Goal: Task Accomplishment & Management: Use online tool/utility

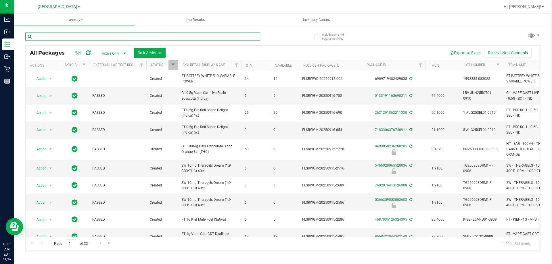
click at [114, 41] on input "text" at bounding box center [142, 36] width 235 height 9
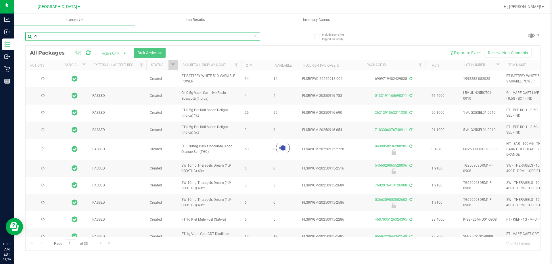
type input "-14"
type input "[DATE]"
type input "-1403"
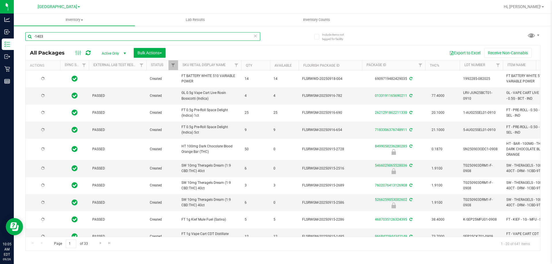
type input "[DATE]"
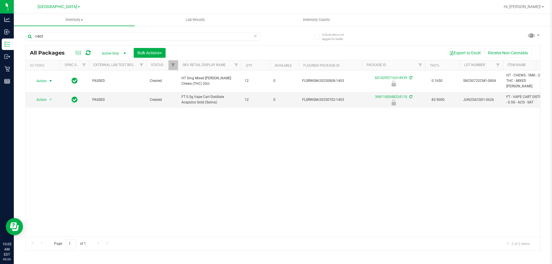
click at [48, 79] on span "select" at bounding box center [50, 81] width 7 height 8
click at [61, 143] on li "Unlock package" at bounding box center [50, 147] width 37 height 9
click at [96, 36] on input "-1403" at bounding box center [142, 36] width 235 height 9
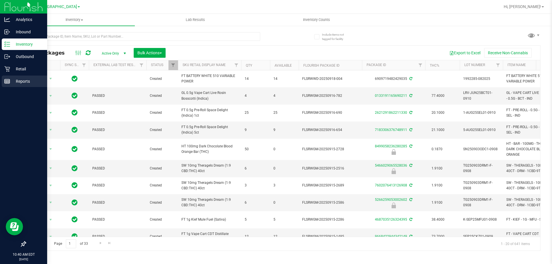
click at [7, 76] on div "Reports" at bounding box center [24, 82] width 45 height 12
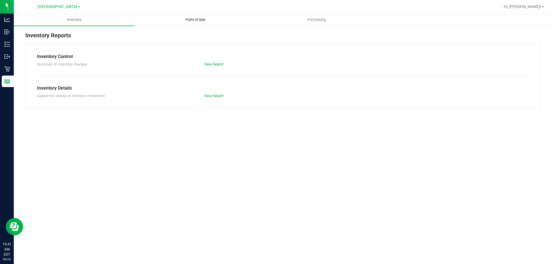
click at [220, 20] on uib-tab-heading "Point of Sale" at bounding box center [195, 20] width 120 height 12
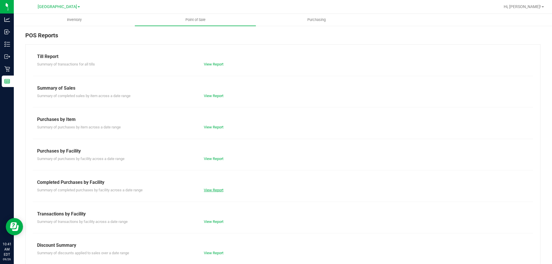
click at [212, 192] on link "View Report" at bounding box center [214, 190] width 20 height 4
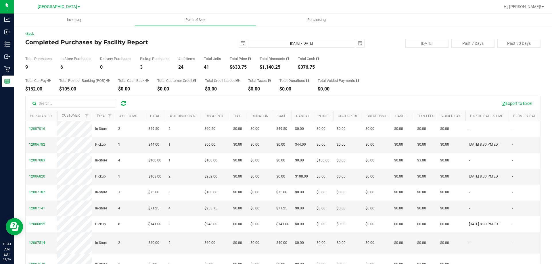
click at [32, 35] on link "Back" at bounding box center [29, 34] width 9 height 4
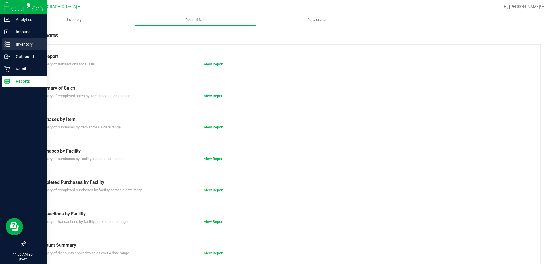
click at [7, 44] on line at bounding box center [8, 44] width 3 height 0
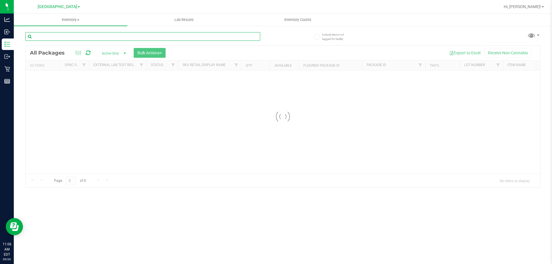
click at [81, 37] on input "text" at bounding box center [142, 36] width 235 height 9
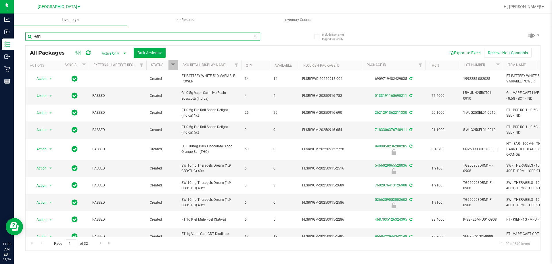
type input "-681"
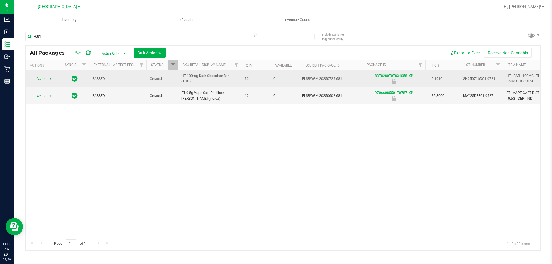
click at [47, 80] on span "select" at bounding box center [50, 79] width 7 height 8
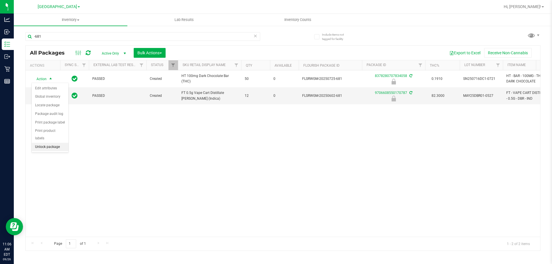
click at [48, 143] on li "Unlock package" at bounding box center [50, 147] width 37 height 9
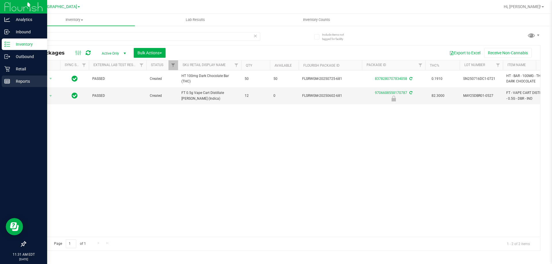
click at [9, 78] on icon at bounding box center [7, 81] width 6 height 6
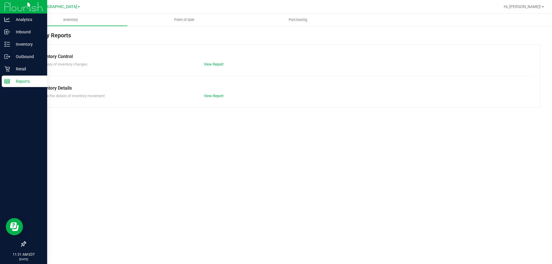
click at [221, 13] on nav "North Palm Beach WC Hi, Ashley!" at bounding box center [283, 7] width 538 height 14
click at [180, 21] on span "Point of Sale" at bounding box center [184, 19] width 36 height 5
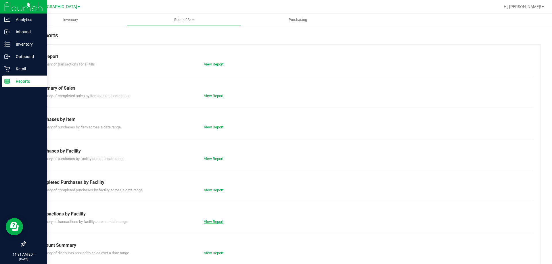
click at [204, 222] on link "View Report" at bounding box center [214, 222] width 20 height 4
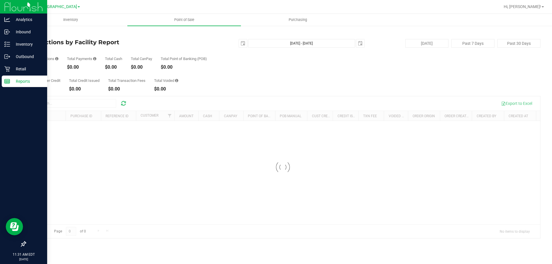
click at [26, 32] on icon at bounding box center [25, 33] width 1 height 3
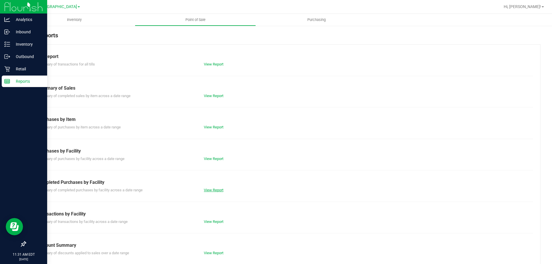
click at [221, 191] on link "View Report" at bounding box center [214, 190] width 20 height 4
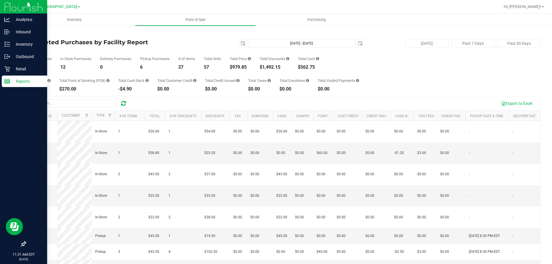
click at [31, 33] on link "Back" at bounding box center [29, 34] width 9 height 4
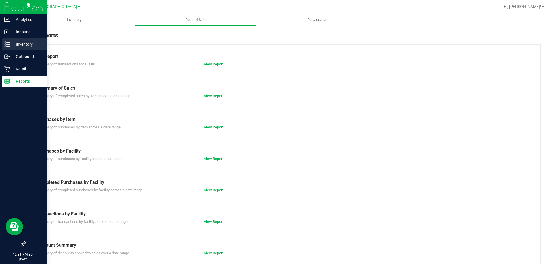
click at [13, 44] on p "Inventory" at bounding box center [27, 44] width 35 height 7
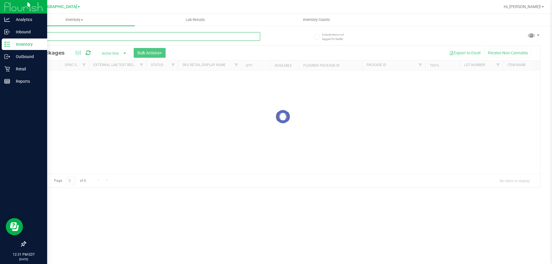
click at [96, 39] on input "text" at bounding box center [142, 36] width 235 height 9
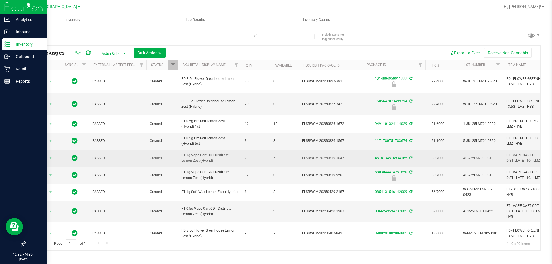
click at [217, 153] on span "FT 1g Vape Cart CDT Distillate Lemon Zest (Hybrid)" at bounding box center [209, 158] width 56 height 11
copy tr "FT 1g Vape Cart CDT Distillate Lemon Zest (Hybrid)"
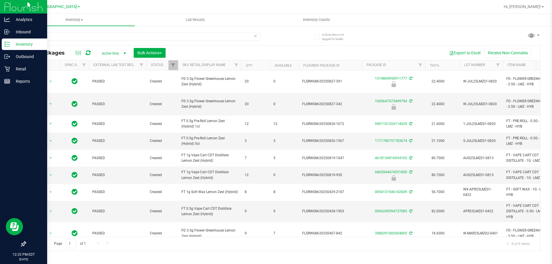
click at [93, 43] on div "lmz" at bounding box center [142, 38] width 235 height 13
click at [93, 39] on input "lmz" at bounding box center [142, 36] width 235 height 9
paste input "FT 1g Vape Cart CDT Distillate Lemon Zest (Hybrid)"
type input "FT 1g Vape Cart CDT Distillate Lemon Zest (Hybrid)"
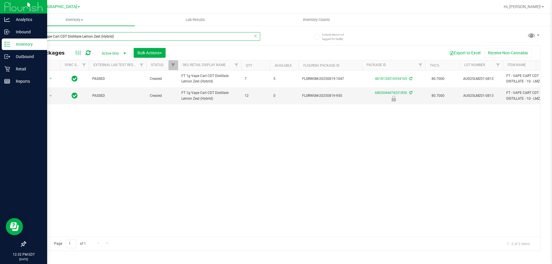
click at [151, 37] on input "FT 1g Vape Cart CDT Distillate Lemon Zest (Hybrid)" at bounding box center [142, 36] width 235 height 9
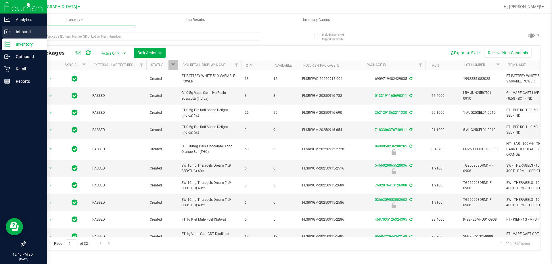
click at [11, 30] on p "Inbound" at bounding box center [27, 31] width 35 height 7
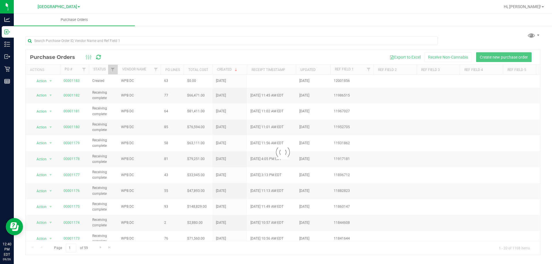
click at [77, 81] on div at bounding box center [283, 152] width 515 height 205
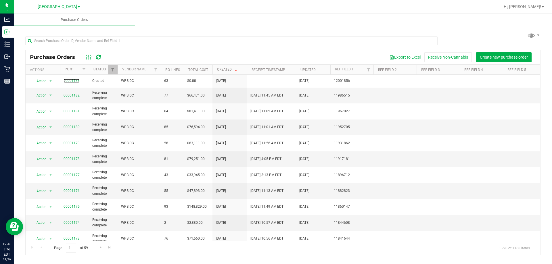
click at [77, 81] on link "00001183" at bounding box center [72, 81] width 16 height 4
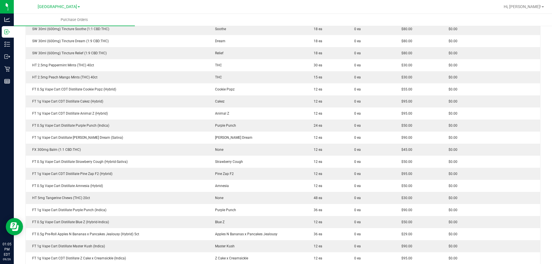
scroll to position [316, 0]
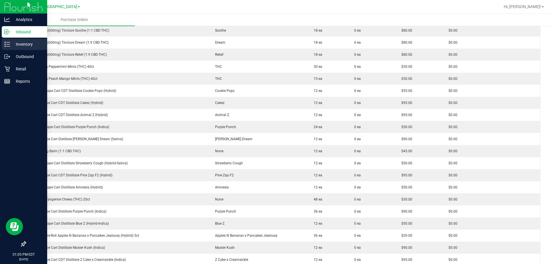
click at [7, 44] on line at bounding box center [8, 44] width 3 height 0
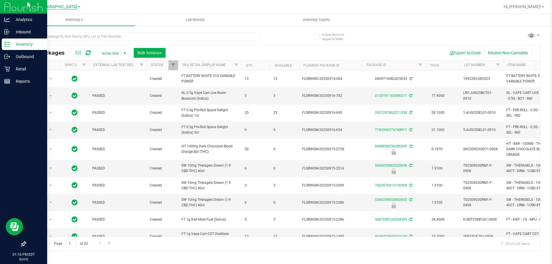
click at [70, 8] on span "[GEOGRAPHIC_DATA]" at bounding box center [57, 6] width 39 height 5
click at [67, 39] on link "WPB WC" at bounding box center [59, 43] width 84 height 8
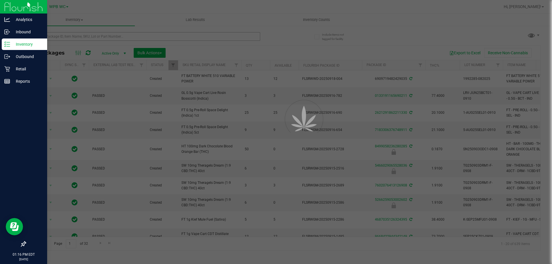
click at [67, 37] on div at bounding box center [276, 132] width 552 height 264
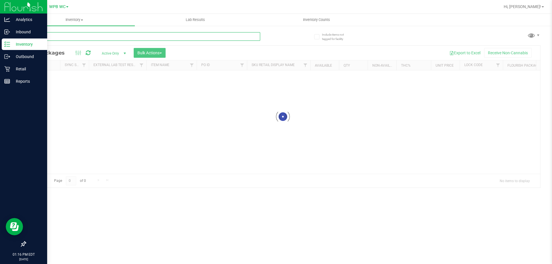
click at [67, 37] on input "text" at bounding box center [142, 36] width 235 height 9
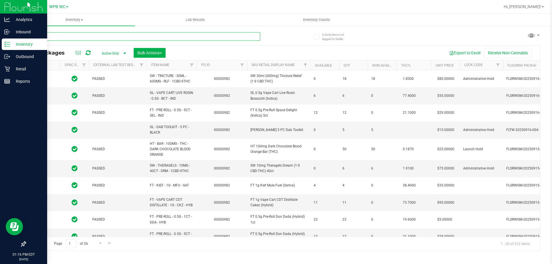
type input "t"
type input "[DATE]"
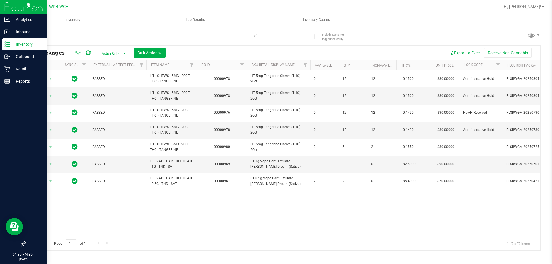
click at [69, 37] on input "tang" at bounding box center [142, 36] width 235 height 9
type input "ffp"
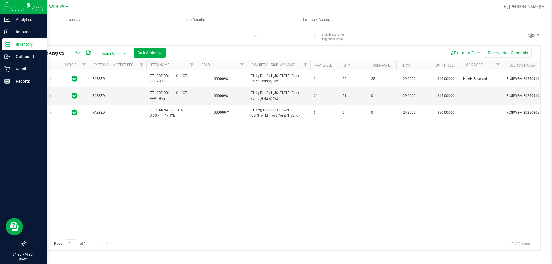
click at [52, 4] on span "WPB WC" at bounding box center [57, 6] width 16 height 5
click at [66, 29] on link "[GEOGRAPHIC_DATA]" at bounding box center [59, 28] width 84 height 8
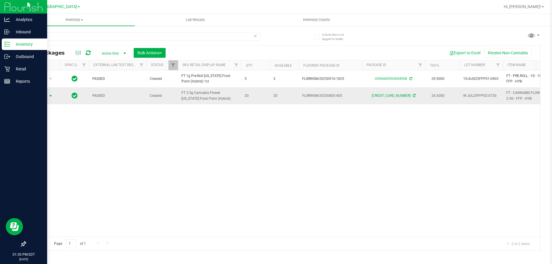
click at [46, 96] on span "Action" at bounding box center [39, 96] width 16 height 8
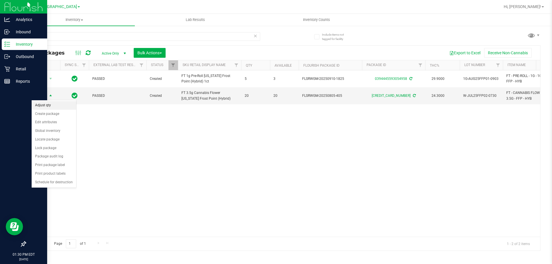
click at [64, 108] on li "Adjust qty" at bounding box center [54, 105] width 45 height 9
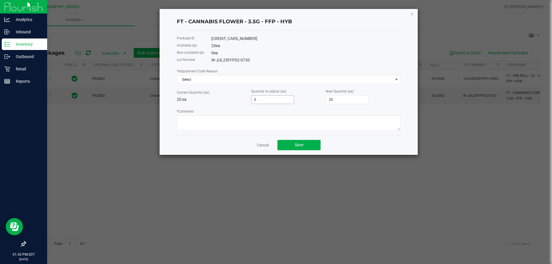
click at [285, 102] on input "0" at bounding box center [273, 100] width 42 height 8
type input "1"
type input "21"
type input "1"
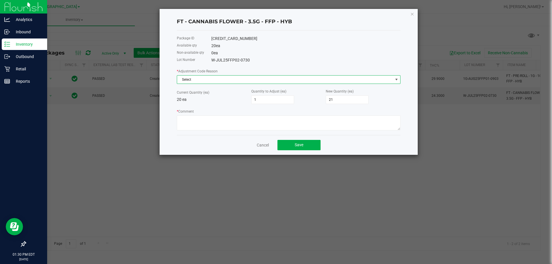
click at [231, 83] on span "Select" at bounding box center [285, 80] width 216 height 8
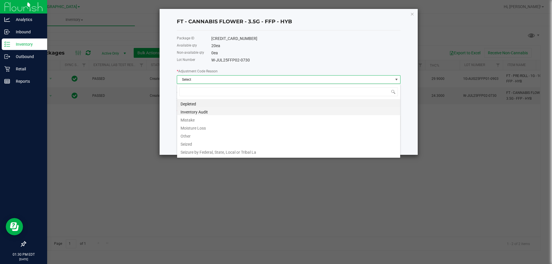
scroll to position [9, 224]
click at [224, 112] on li "Inventory Audit" at bounding box center [288, 111] width 223 height 8
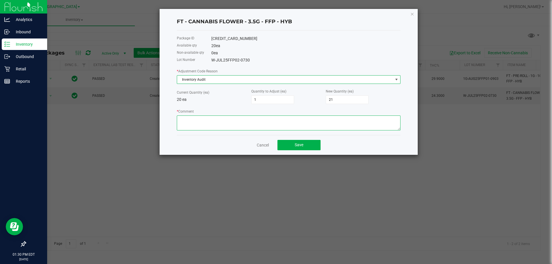
click at [208, 121] on textarea "* Comment" at bounding box center [289, 123] width 224 height 15
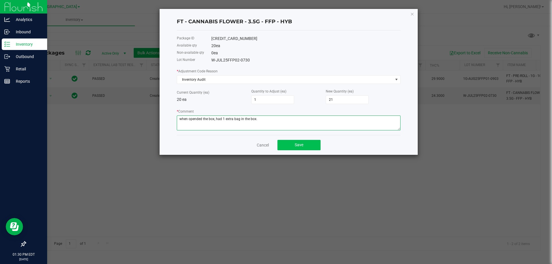
type textarea "when opended the box, had 1 extra bag in the box."
click at [287, 141] on button "Save" at bounding box center [298, 145] width 43 height 10
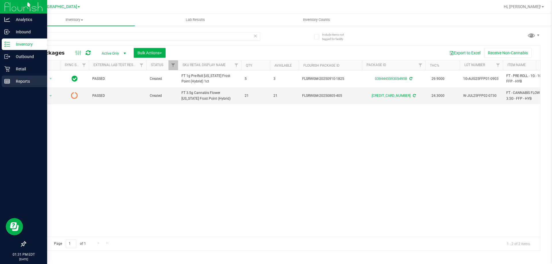
click at [8, 80] on icon at bounding box center [7, 81] width 6 height 6
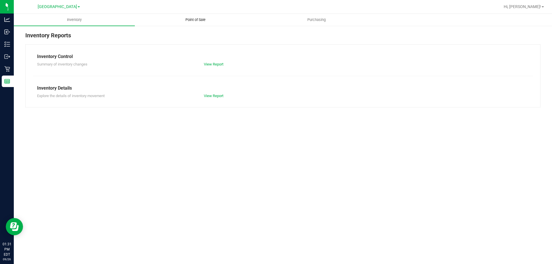
click at [199, 21] on span "Point of Sale" at bounding box center [196, 19] width 36 height 5
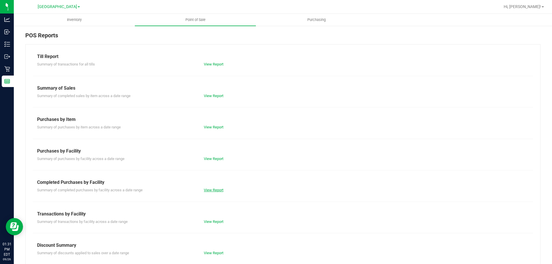
click at [207, 192] on link "View Report" at bounding box center [214, 190] width 20 height 4
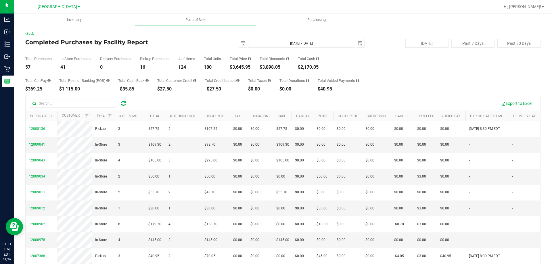
click at [33, 34] on link "Back" at bounding box center [29, 34] width 9 height 4
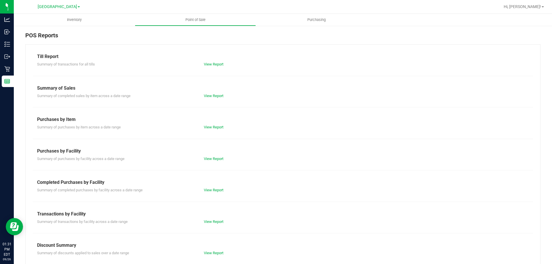
drag, startPoint x: 199, startPoint y: 35, endPoint x: 164, endPoint y: 31, distance: 35.9
click at [199, 35] on div "POS Reports" at bounding box center [282, 37] width 515 height 13
click at [530, 8] on span "Hi, Ashley!" at bounding box center [522, 6] width 37 height 5
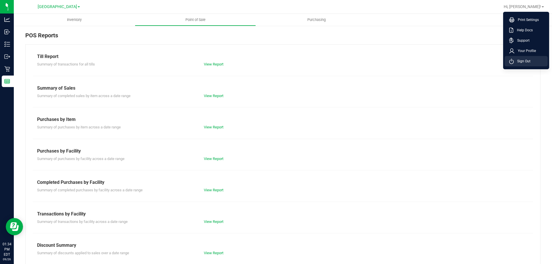
click at [522, 64] on span "Sign Out" at bounding box center [522, 61] width 17 height 6
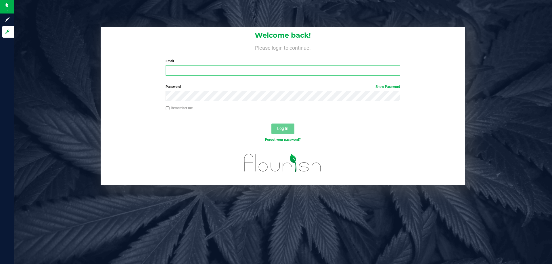
click at [172, 71] on input "Email" at bounding box center [283, 70] width 234 height 10
type input "[EMAIL_ADDRESS][DOMAIN_NAME]"
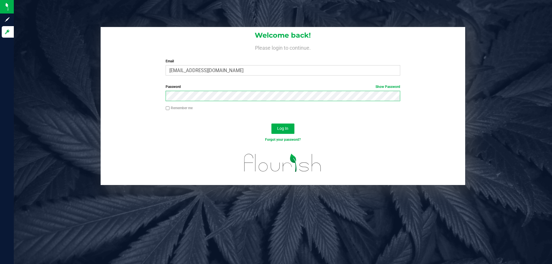
click at [271, 124] on button "Log In" at bounding box center [282, 129] width 23 height 10
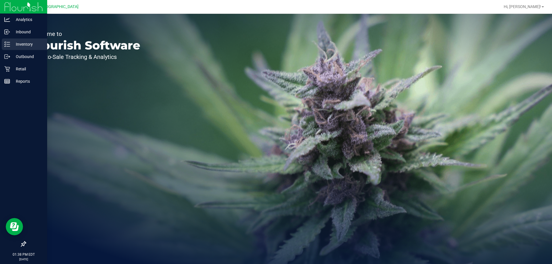
click at [30, 45] on p "Inventory" at bounding box center [27, 44] width 35 height 7
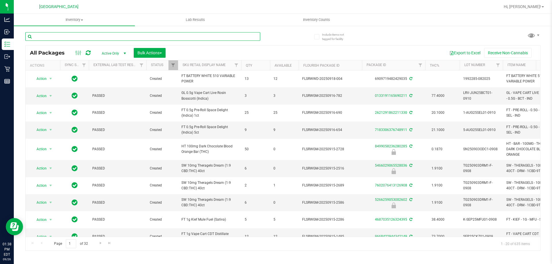
click at [139, 36] on input "text" at bounding box center [142, 36] width 235 height 9
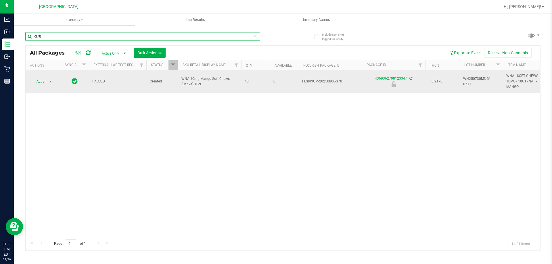
type input "-370"
drag, startPoint x: 51, startPoint y: 83, endPoint x: 54, endPoint y: 83, distance: 3.2
click at [53, 83] on span "select" at bounding box center [50, 82] width 7 height 8
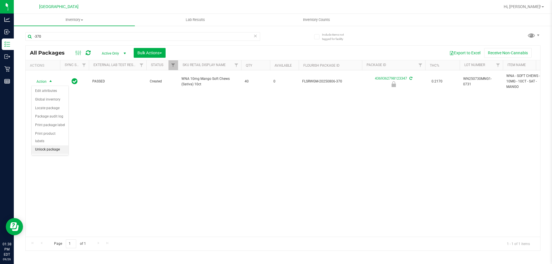
click at [56, 145] on li "Unlock package" at bounding box center [50, 149] width 37 height 9
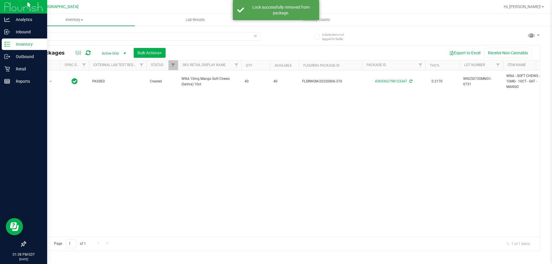
click at [24, 44] on p "Inventory" at bounding box center [27, 44] width 35 height 7
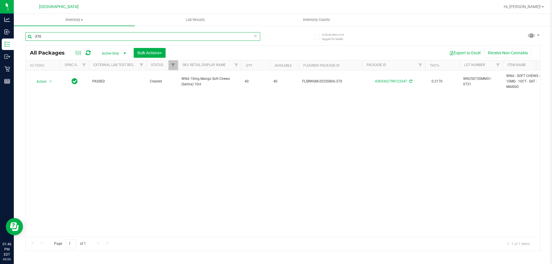
click at [60, 40] on input "-370" at bounding box center [142, 36] width 235 height 9
type input "-"
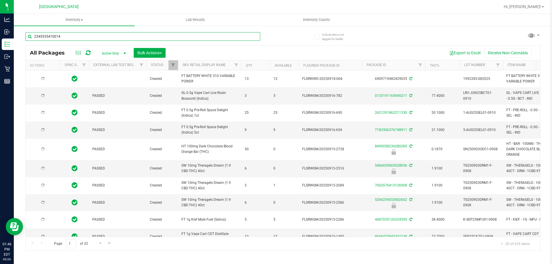
type input "23455354100145"
type input "[DATE]"
type input "2345535410014597"
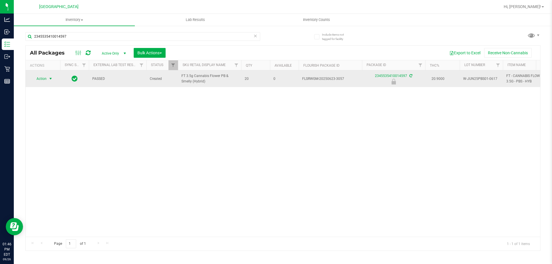
click at [50, 78] on span "select" at bounding box center [50, 78] width 5 height 5
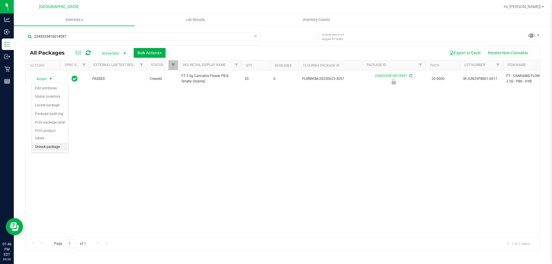
click at [47, 143] on li "Unlock package" at bounding box center [50, 147] width 37 height 9
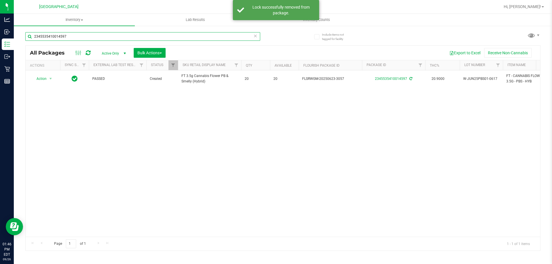
click at [73, 36] on input "2345535410014597" at bounding box center [142, 36] width 235 height 9
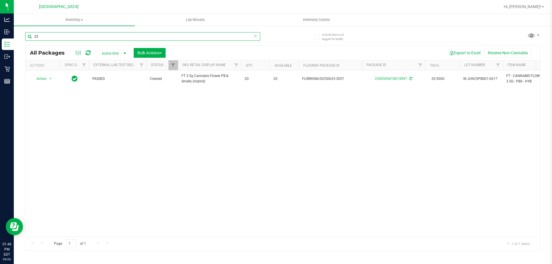
type input "2"
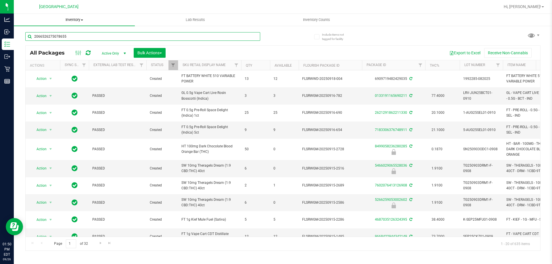
type input "2066526275078655"
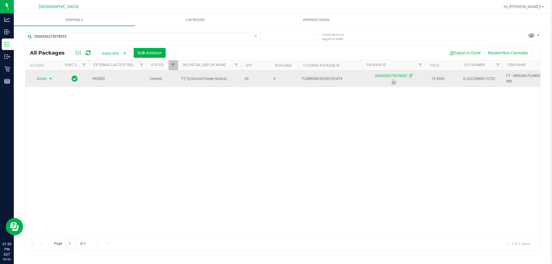
click at [43, 79] on span "Action" at bounding box center [39, 79] width 16 height 8
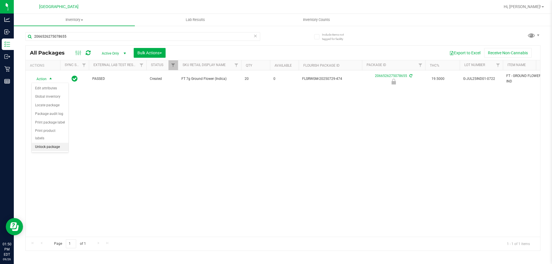
click at [45, 143] on li "Unlock package" at bounding box center [50, 147] width 37 height 9
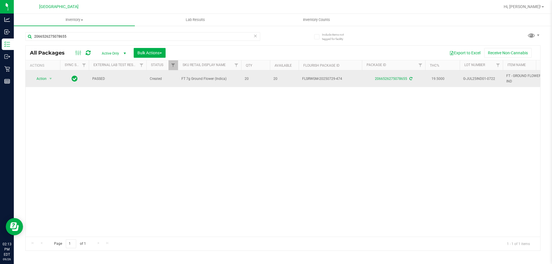
click at [54, 80] on span "select" at bounding box center [50, 79] width 7 height 8
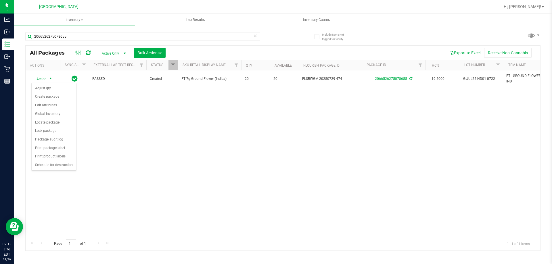
drag, startPoint x: 112, startPoint y: 145, endPoint x: 34, endPoint y: 65, distance: 111.4
click at [112, 145] on div "Action Action Adjust qty Create package Edit attributes Global inventory Locate…" at bounding box center [283, 153] width 515 height 166
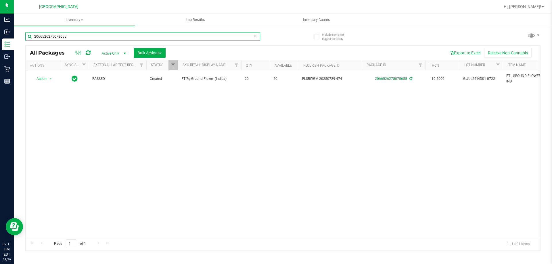
click at [73, 38] on input "2066526275078655" at bounding box center [142, 36] width 235 height 9
type input "2"
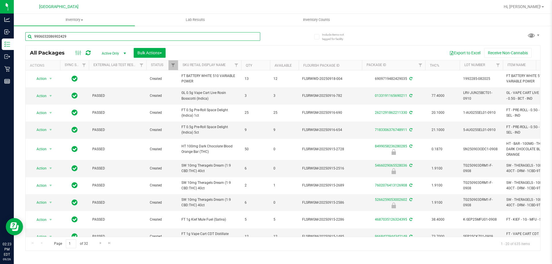
type input "9906032086902429"
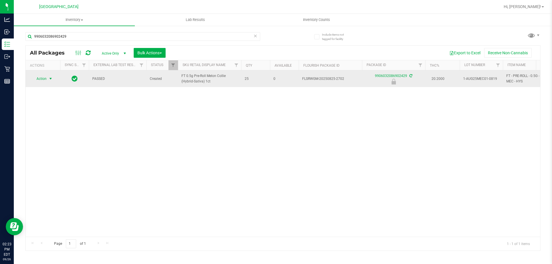
click at [45, 77] on span "Action" at bounding box center [39, 79] width 16 height 8
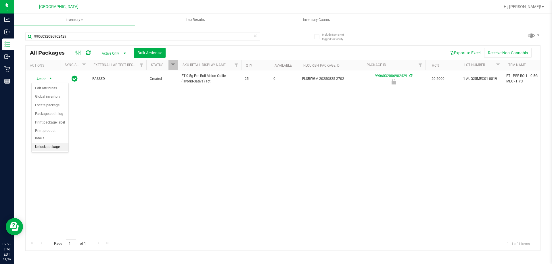
click at [47, 143] on li "Unlock package" at bounding box center [50, 147] width 37 height 9
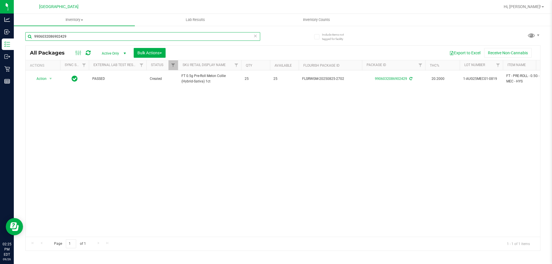
click at [71, 35] on input "9906032086902429" at bounding box center [142, 36] width 235 height 9
drag, startPoint x: 44, startPoint y: 85, endPoint x: 65, endPoint y: 109, distance: 32.0
click at [45, 85] on td "Action Action Adjust qty Create package Edit attributes Global inventory Locate…" at bounding box center [43, 78] width 35 height 17
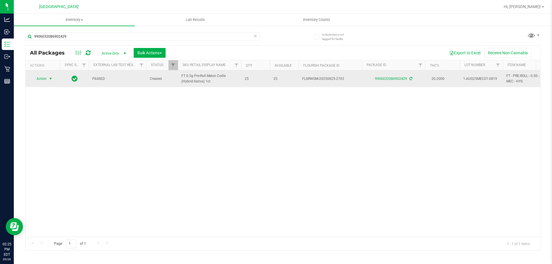
click at [51, 79] on span "select" at bounding box center [50, 78] width 5 height 5
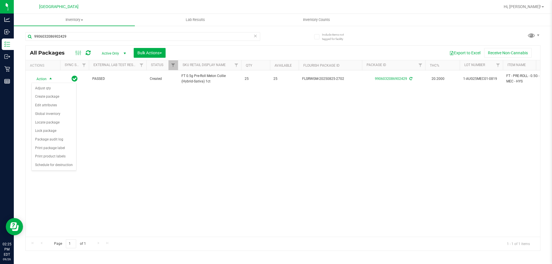
click at [122, 150] on div "Action Action Adjust qty Create package Edit attributes Global inventory Locate…" at bounding box center [283, 153] width 515 height 166
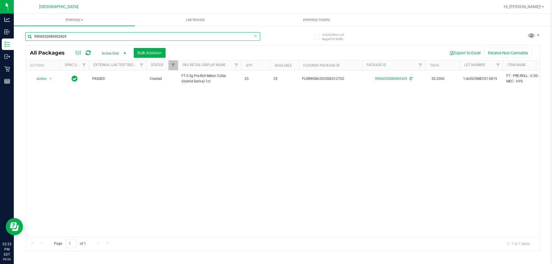
click at [70, 36] on input "9906032086902429" at bounding box center [142, 36] width 235 height 9
type input "9"
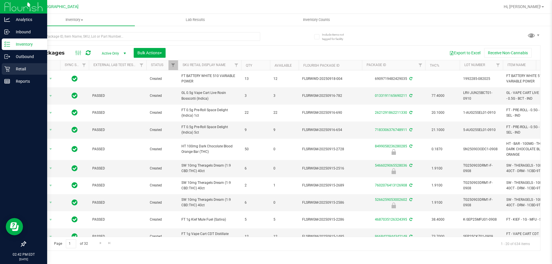
click at [13, 70] on p "Retail" at bounding box center [27, 69] width 35 height 7
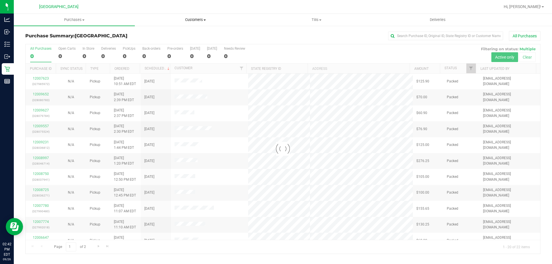
click at [194, 20] on span "Customers" at bounding box center [195, 19] width 120 height 5
click at [173, 34] on span "All customers" at bounding box center [155, 34] width 41 height 5
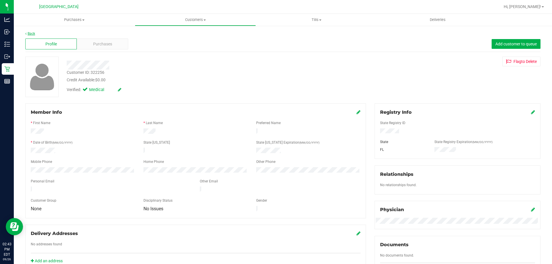
click at [34, 35] on link "Back" at bounding box center [30, 34] width 10 height 4
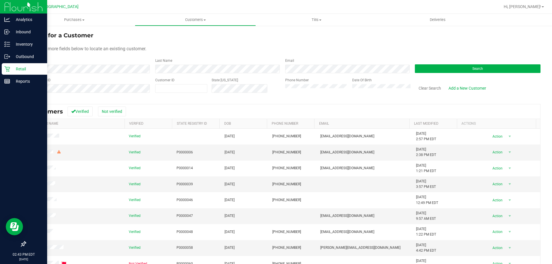
click at [12, 69] on p "Retail" at bounding box center [27, 69] width 35 height 7
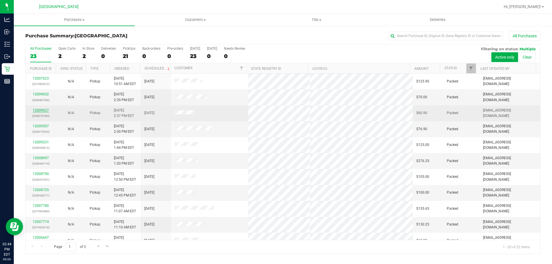
click at [44, 112] on link "12009627" at bounding box center [41, 110] width 16 height 4
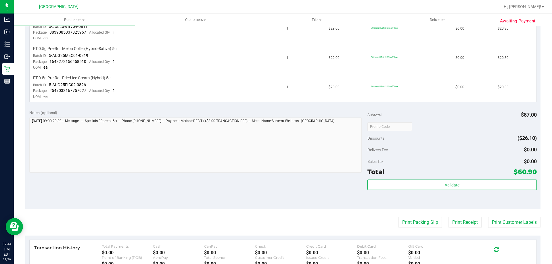
scroll to position [201, 0]
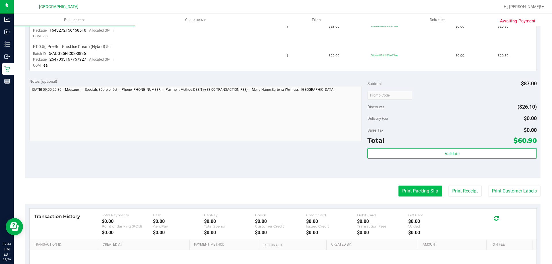
click at [410, 191] on button "Print Packing Slip" at bounding box center [420, 191] width 43 height 11
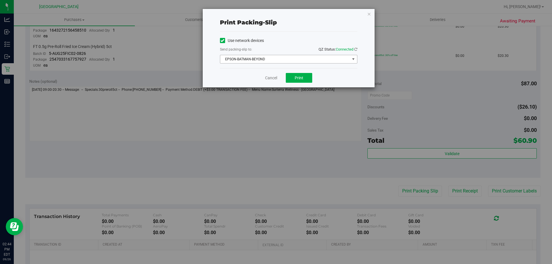
click at [300, 60] on span "EPSON-BATMAN-BEYOND" at bounding box center [285, 59] width 130 height 8
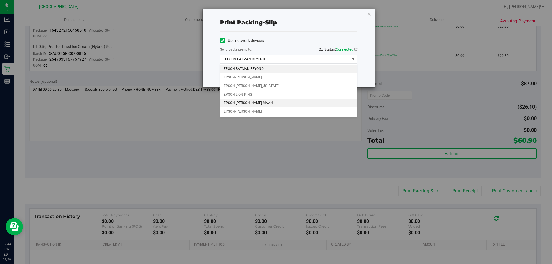
click at [258, 104] on li "EPSON-[PERSON_NAME]-MAAN" at bounding box center [288, 103] width 137 height 9
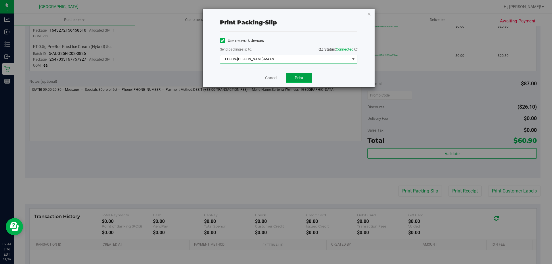
click at [297, 76] on span "Print" at bounding box center [299, 78] width 9 height 5
click at [367, 12] on icon "button" at bounding box center [369, 13] width 4 height 7
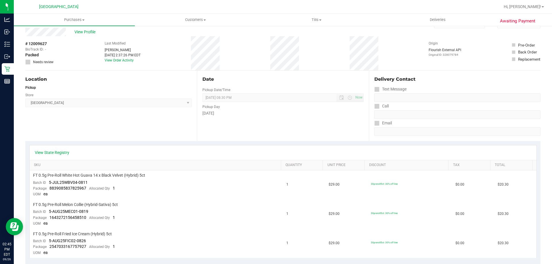
scroll to position [0, 0]
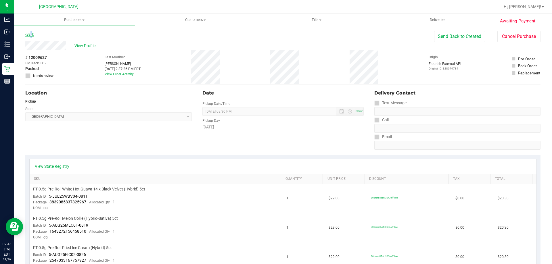
click at [31, 35] on link "Back" at bounding box center [29, 34] width 9 height 4
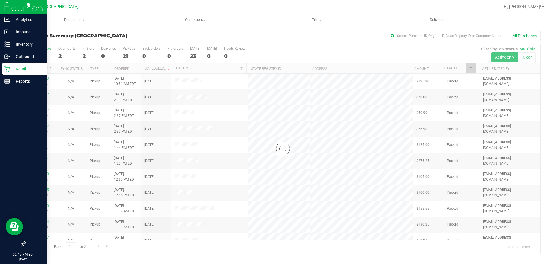
click at [17, 71] on p "Retail" at bounding box center [27, 69] width 35 height 7
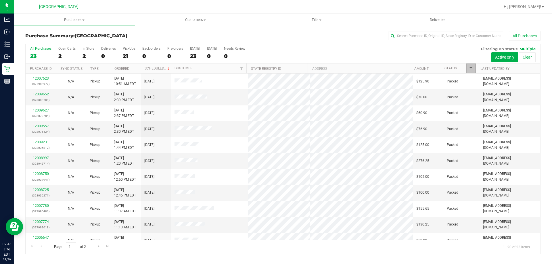
click at [472, 70] on span "Filter" at bounding box center [471, 68] width 5 height 5
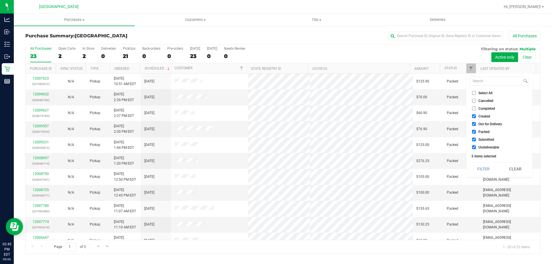
click at [474, 115] on input "Created" at bounding box center [474, 116] width 4 height 4
checkbox input "false"
click at [475, 123] on input "Out for Delivery" at bounding box center [474, 124] width 4 height 4
checkbox input "false"
click at [473, 131] on input "Packed" at bounding box center [474, 132] width 4 height 4
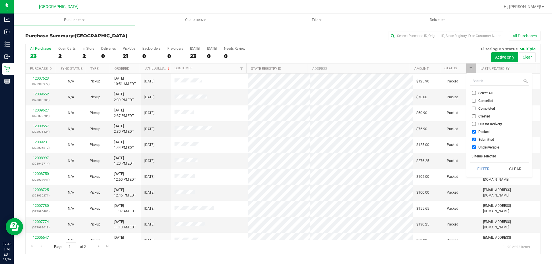
checkbox input "false"
click at [473, 147] on input "Undeliverable" at bounding box center [474, 147] width 4 height 4
checkbox input "false"
click at [479, 167] on button "Filter" at bounding box center [484, 169] width 28 height 13
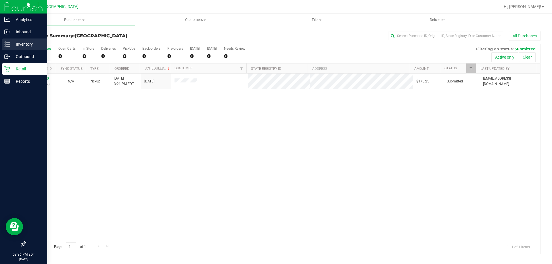
click at [17, 47] on p "Inventory" at bounding box center [27, 44] width 35 height 7
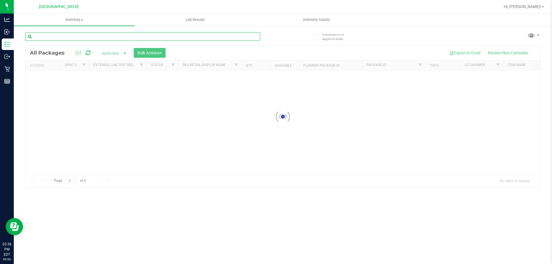
click at [49, 38] on input "text" at bounding box center [142, 36] width 235 height 9
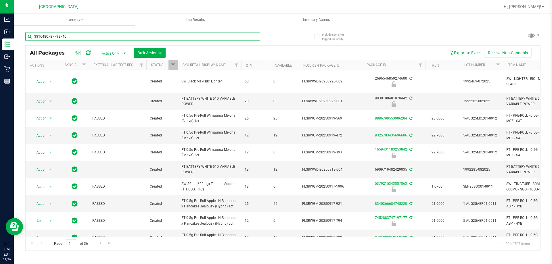
type input "3316480787798746"
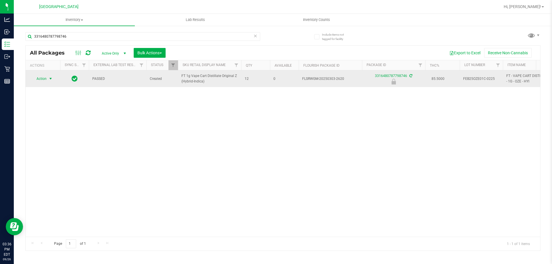
click at [50, 78] on span "select" at bounding box center [50, 78] width 5 height 5
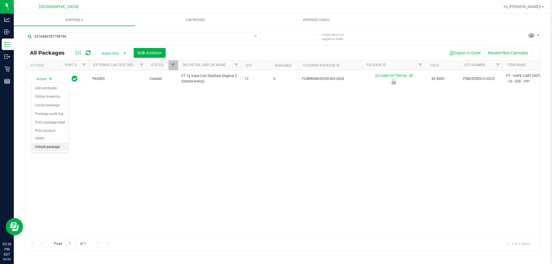
click at [52, 143] on li "Unlock package" at bounding box center [50, 147] width 37 height 9
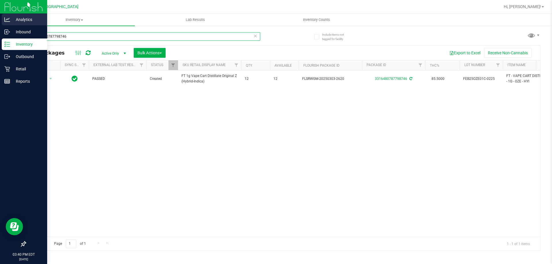
drag, startPoint x: 76, startPoint y: 37, endPoint x: 0, endPoint y: 25, distance: 76.9
click at [0, 30] on div "Analytics Inbound Inventory Outbound Retail Reports 03:40 PM EDT 09/26/2025 09/…" at bounding box center [276, 132] width 552 height 264
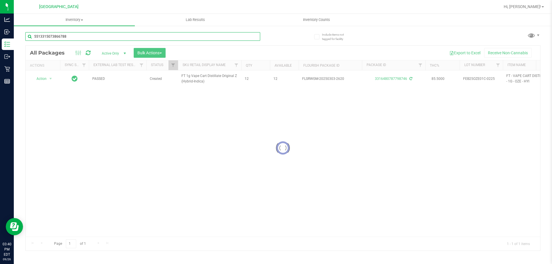
type input "5513315073866788"
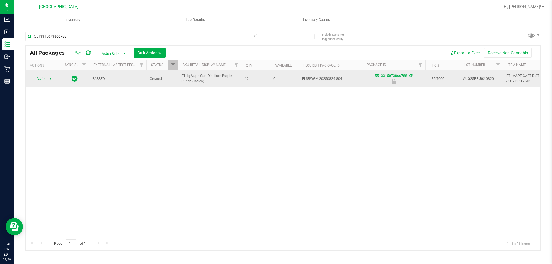
click at [45, 83] on span "Action" at bounding box center [39, 79] width 16 height 8
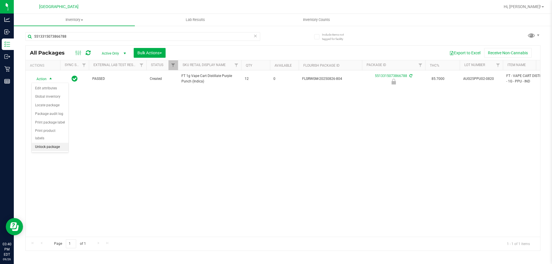
click at [44, 143] on li "Unlock package" at bounding box center [50, 147] width 37 height 9
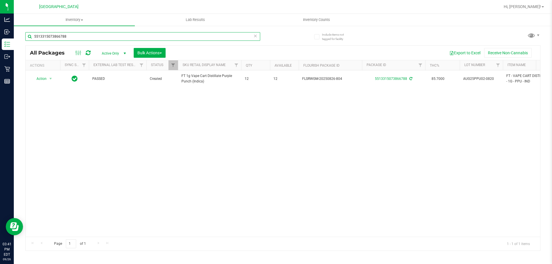
drag, startPoint x: 70, startPoint y: 34, endPoint x: 70, endPoint y: 38, distance: 4.0
click at [70, 38] on input "5513315073866788" at bounding box center [142, 36] width 235 height 9
type input "5"
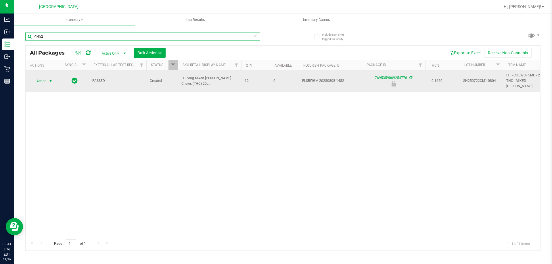
type input "-1452"
click at [48, 81] on span "select" at bounding box center [50, 81] width 7 height 8
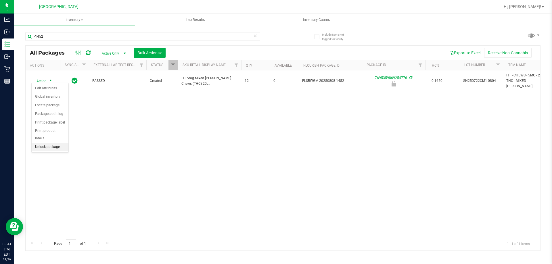
click at [54, 143] on li "Unlock package" at bounding box center [50, 147] width 37 height 9
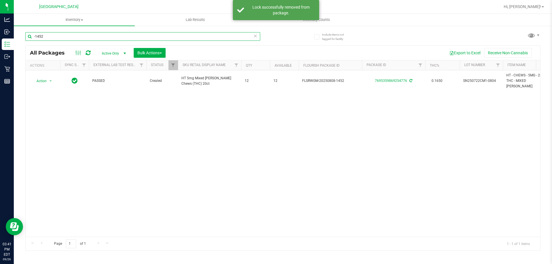
click at [49, 38] on input "-1452" at bounding box center [142, 36] width 235 height 9
type input "-"
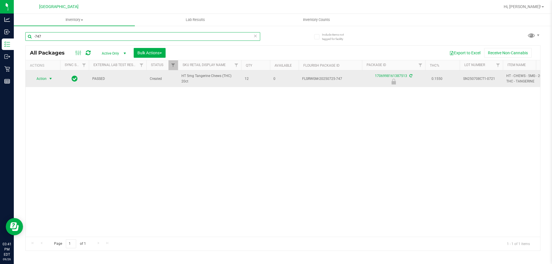
type input "-747"
click at [51, 80] on span "select" at bounding box center [50, 78] width 5 height 5
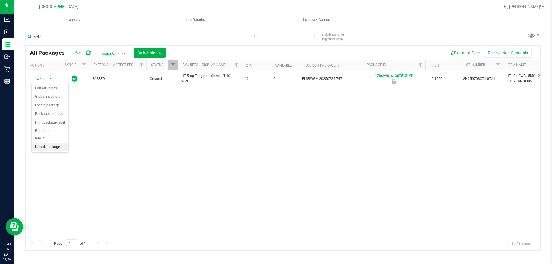
click at [57, 143] on li "Unlock package" at bounding box center [50, 147] width 37 height 9
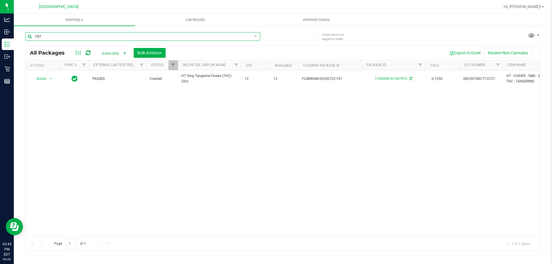
click at [64, 37] on input "-747" at bounding box center [142, 36] width 235 height 9
type input "-"
type input "1411090883575196"
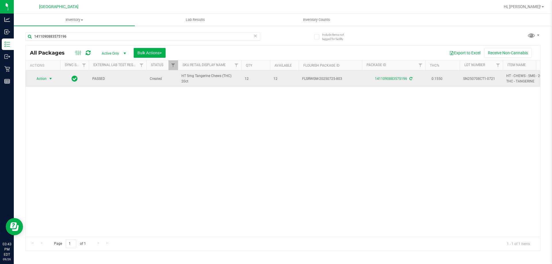
click at [39, 81] on span "Action" at bounding box center [39, 79] width 16 height 8
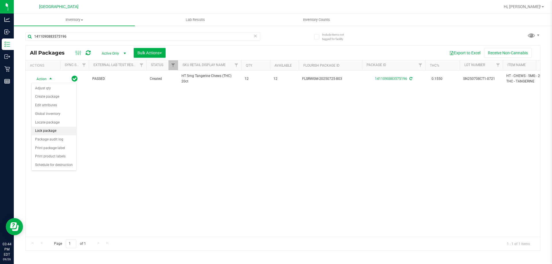
click at [42, 129] on li "Lock package" at bounding box center [54, 131] width 45 height 9
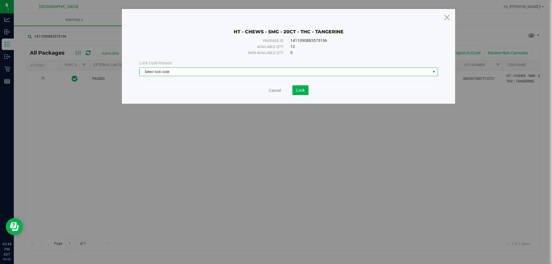
click at [207, 72] on span "Select lock code" at bounding box center [284, 72] width 291 height 8
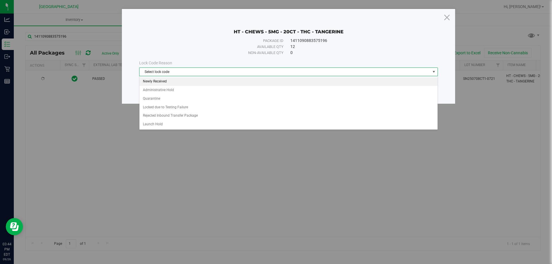
click at [172, 82] on li "Newly Received" at bounding box center [288, 81] width 298 height 9
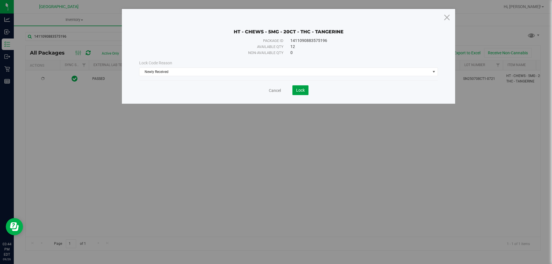
drag, startPoint x: 302, startPoint y: 90, endPoint x: 296, endPoint y: 101, distance: 12.5
click at [302, 90] on span "Lock" at bounding box center [300, 90] width 9 height 5
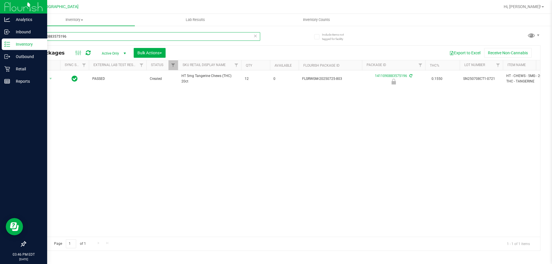
drag, startPoint x: 108, startPoint y: 35, endPoint x: 0, endPoint y: 43, distance: 108.7
click at [0, 43] on div "Analytics Inbound Inventory Outbound Retail Reports 03:46 PM EDT 09/26/2025 09/…" at bounding box center [276, 132] width 552 height 264
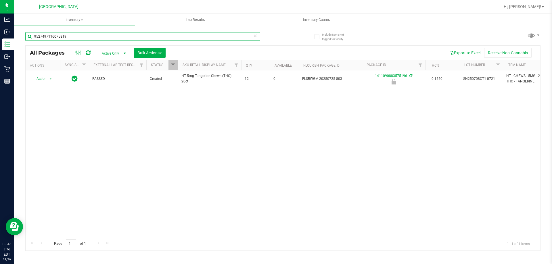
type input "9527497116075819"
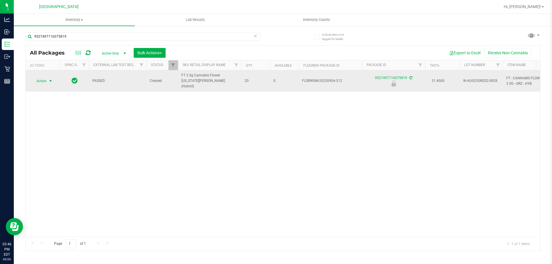
click at [43, 77] on span "Action" at bounding box center [39, 81] width 16 height 8
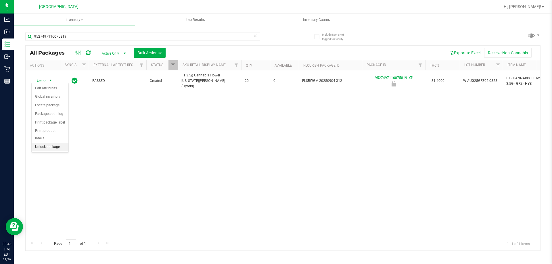
click at [60, 143] on li "Unlock package" at bounding box center [50, 147] width 37 height 9
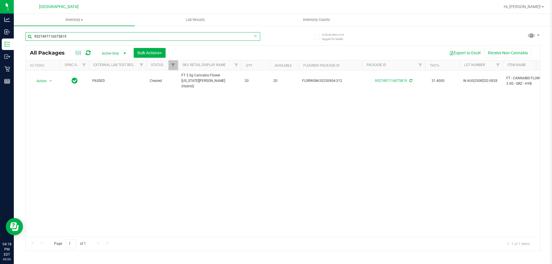
click at [76, 39] on input "9527497116075819" at bounding box center [142, 36] width 235 height 9
type input "9"
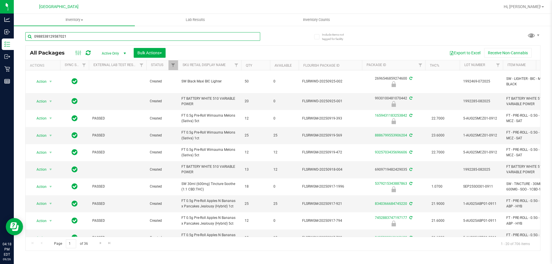
type input "0988538129587021"
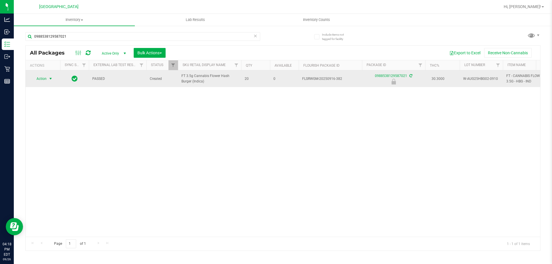
click at [52, 80] on span "select" at bounding box center [50, 78] width 5 height 5
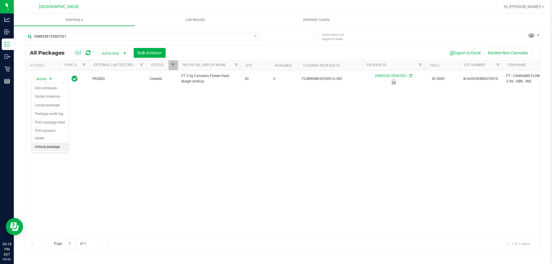
click at [58, 143] on li "Unlock package" at bounding box center [50, 147] width 37 height 9
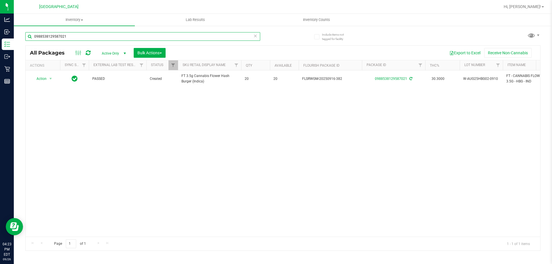
click at [78, 41] on input "0988538129587021" at bounding box center [142, 36] width 235 height 9
type input "0"
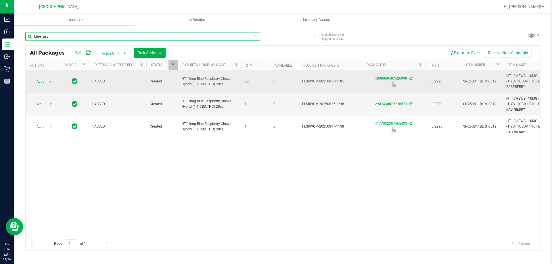
type input "blue rasp"
click at [42, 84] on span "Action" at bounding box center [39, 82] width 16 height 8
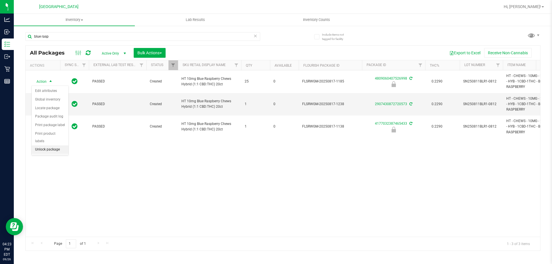
click at [50, 145] on li "Unlock package" at bounding box center [50, 149] width 37 height 9
click at [51, 106] on span "select" at bounding box center [50, 104] width 5 height 5
click at [106, 183] on div "Action Action Adjust qty Create package Edit attributes Global inventory Locate…" at bounding box center [283, 153] width 515 height 166
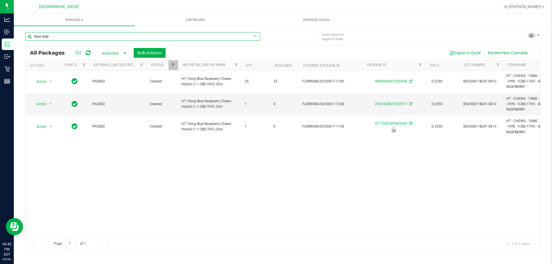
click at [64, 39] on input "blue rasp" at bounding box center [142, 36] width 235 height 9
type input "b"
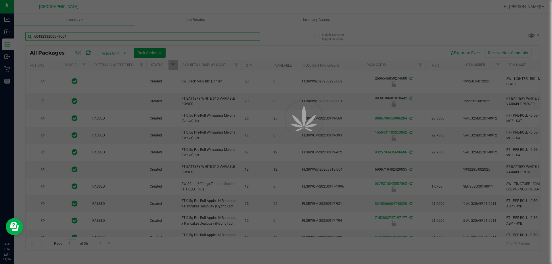
type input "6048233200079064"
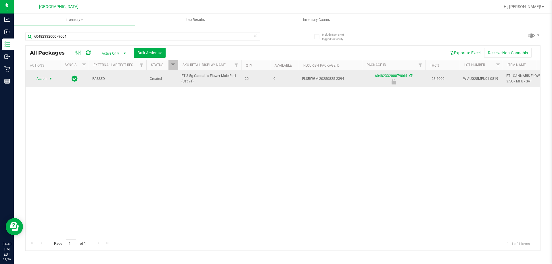
click at [54, 79] on span "select" at bounding box center [50, 79] width 7 height 8
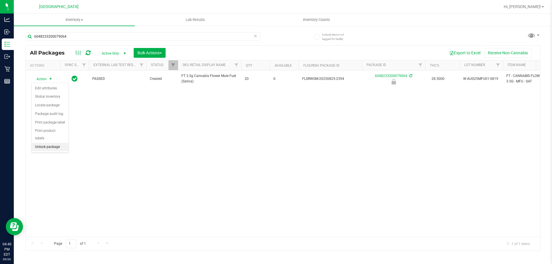
click at [53, 143] on li "Unlock package" at bounding box center [50, 147] width 37 height 9
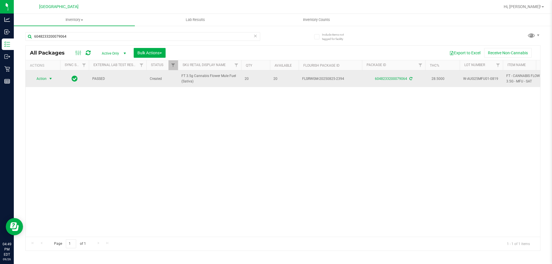
click at [42, 80] on span "Action" at bounding box center [39, 79] width 16 height 8
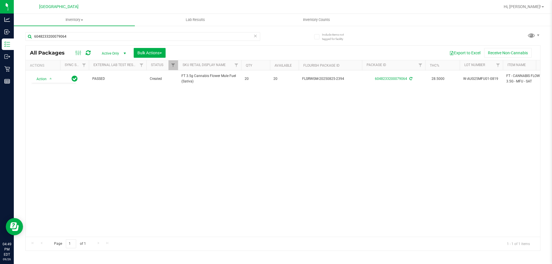
click at [151, 161] on div "Action Action Adjust qty Create package Edit attributes Global inventory Locate…" at bounding box center [283, 153] width 515 height 166
click at [80, 34] on input "6048233200079064" at bounding box center [142, 36] width 235 height 9
type input "6"
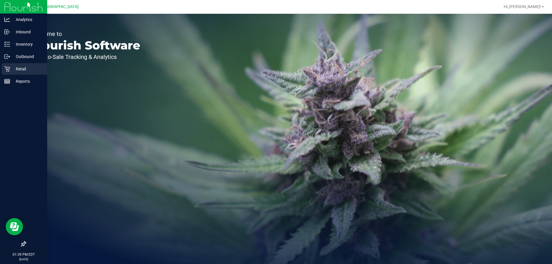
click at [11, 68] on p "Retail" at bounding box center [27, 69] width 35 height 7
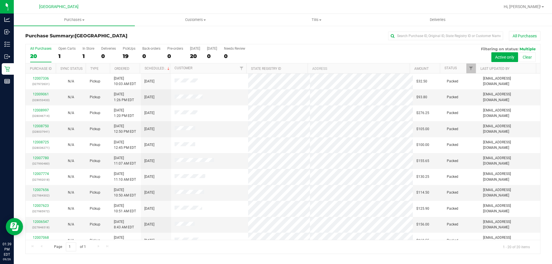
click at [466, 70] on th "Status" at bounding box center [458, 69] width 36 height 10
click at [474, 70] on link "Filter" at bounding box center [470, 69] width 9 height 10
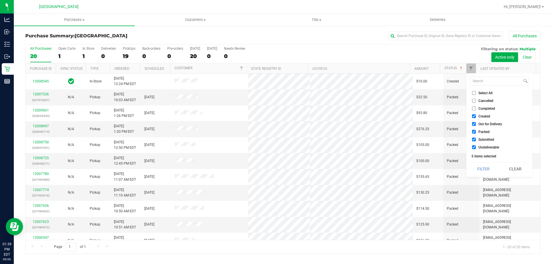
click at [476, 116] on label "Created" at bounding box center [481, 116] width 18 height 4
click at [476, 116] on input "Created" at bounding box center [474, 116] width 4 height 4
checkbox input "false"
click at [474, 123] on input "Out for Delivery" at bounding box center [474, 124] width 4 height 4
checkbox input "false"
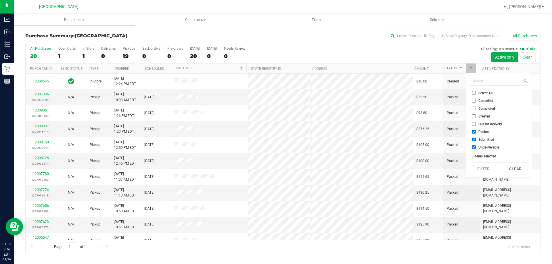
click at [475, 131] on input "Packed" at bounding box center [474, 132] width 4 height 4
checkbox input "false"
click at [475, 146] on input "Undeliverable" at bounding box center [474, 147] width 4 height 4
checkbox input "false"
click at [485, 175] on button "Filter" at bounding box center [484, 169] width 28 height 13
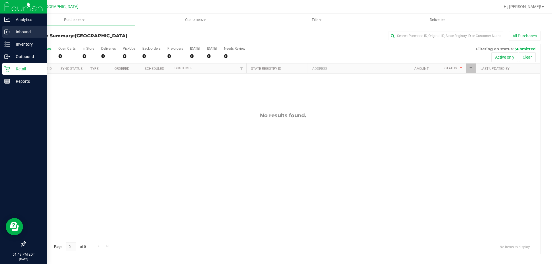
click at [9, 35] on icon at bounding box center [7, 32] width 6 height 6
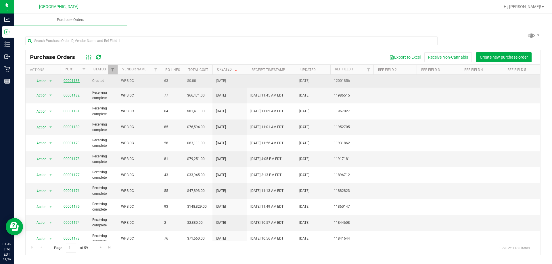
click at [72, 80] on link "00001183" at bounding box center [72, 81] width 16 height 4
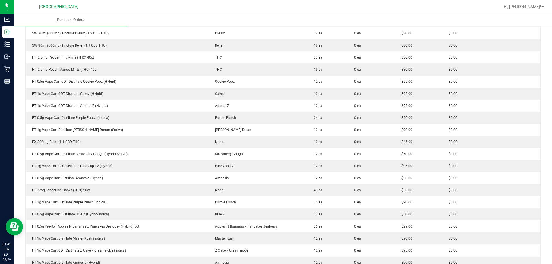
scroll to position [325, 0]
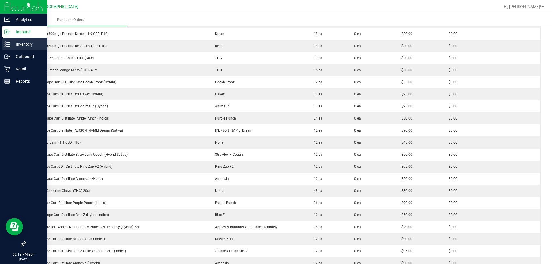
click at [22, 45] on p "Inventory" at bounding box center [27, 44] width 35 height 7
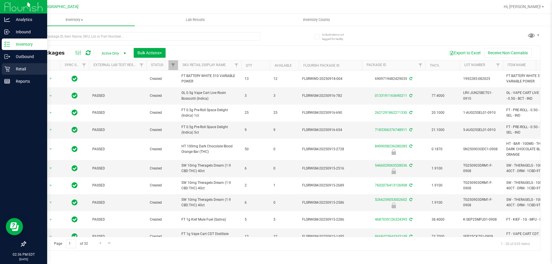
click at [18, 65] on div "Retail" at bounding box center [24, 69] width 45 height 12
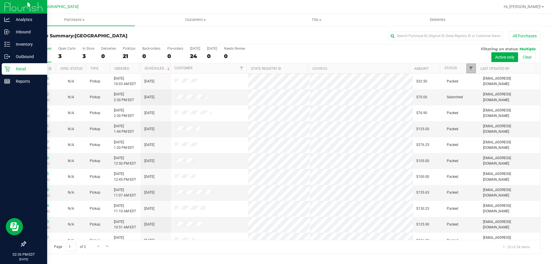
click at [470, 69] on span "Filter" at bounding box center [471, 68] width 5 height 5
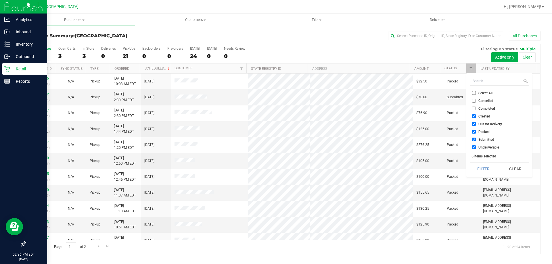
click at [474, 116] on input "Created" at bounding box center [474, 116] width 4 height 4
checkbox input "false"
click at [474, 124] on input "Out for Delivery" at bounding box center [474, 124] width 4 height 4
checkbox input "false"
click at [472, 131] on input "Packed" at bounding box center [474, 132] width 4 height 4
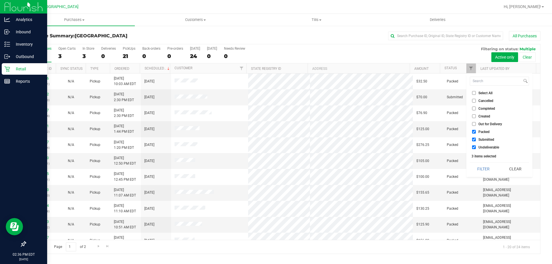
checkbox input "false"
click at [475, 148] on input "Undeliverable" at bounding box center [474, 147] width 4 height 4
checkbox input "false"
click at [482, 164] on button "Filter" at bounding box center [484, 169] width 28 height 13
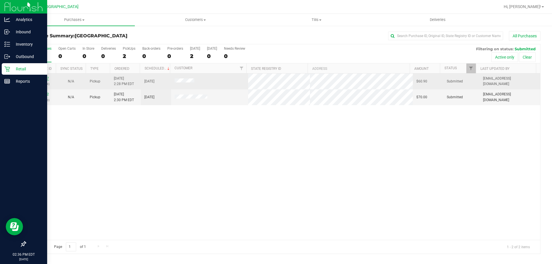
click at [44, 78] on link "12009627" at bounding box center [41, 78] width 16 height 4
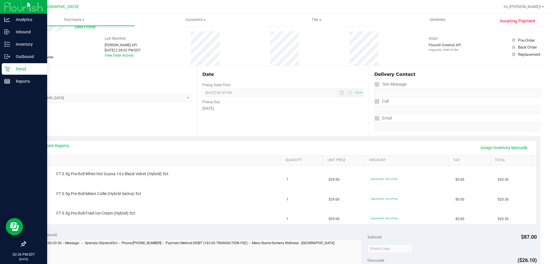
scroll to position [29, 0]
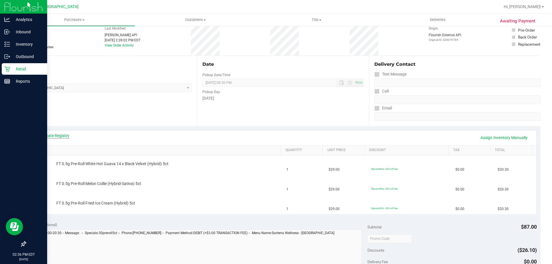
click at [60, 133] on link "View State Registry" at bounding box center [52, 136] width 35 height 6
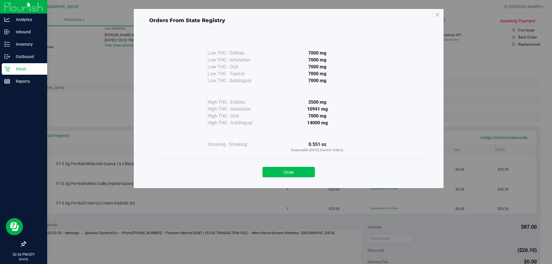
click at [306, 173] on button "Close" at bounding box center [289, 172] width 52 height 10
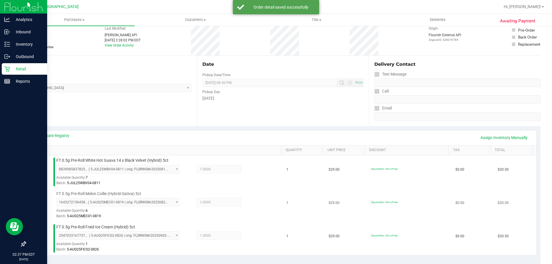
scroll to position [144, 0]
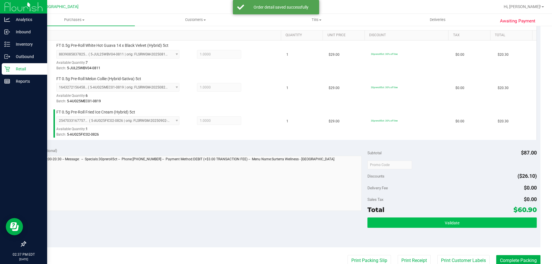
click at [436, 227] on div "Validate" at bounding box center [451, 223] width 169 height 11
click at [447, 224] on span "Validate" at bounding box center [452, 223] width 15 height 5
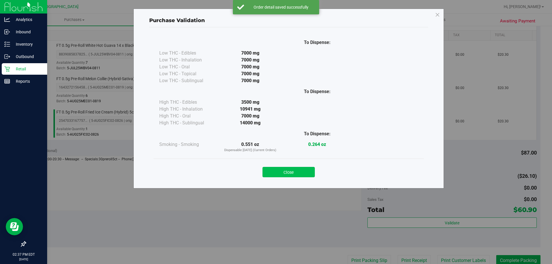
click at [308, 173] on button "Close" at bounding box center [289, 172] width 52 height 10
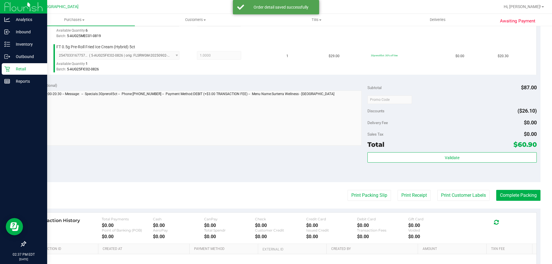
scroll to position [273, 0]
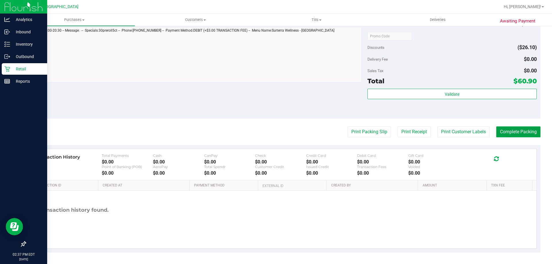
click at [517, 130] on button "Complete Packing" at bounding box center [518, 132] width 44 height 11
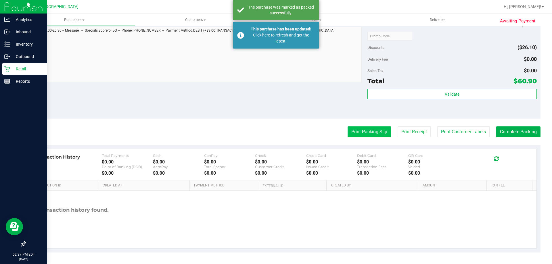
click at [356, 129] on button "Print Packing Slip" at bounding box center [369, 132] width 43 height 11
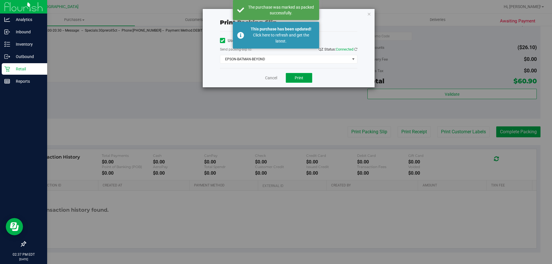
click at [303, 81] on button "Print" at bounding box center [299, 78] width 26 height 10
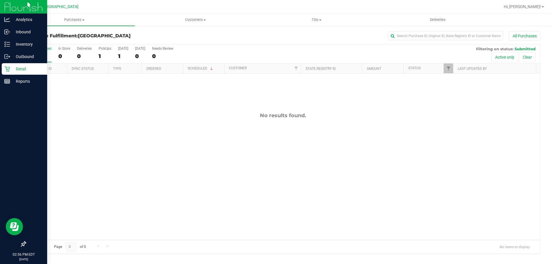
click at [30, 68] on p "Retail" at bounding box center [27, 69] width 35 height 7
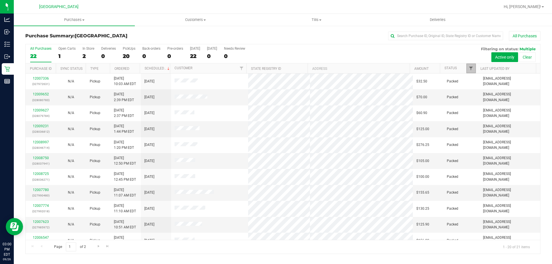
click at [473, 70] on span "Filter" at bounding box center [471, 68] width 5 height 5
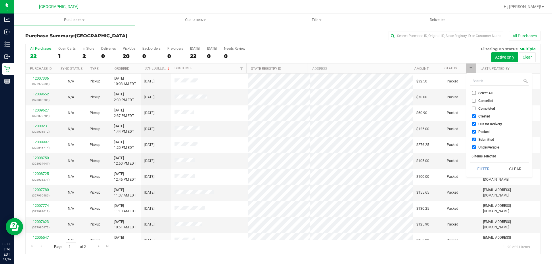
click at [474, 116] on input "Created" at bounding box center [474, 116] width 4 height 4
checkbox input "false"
click at [475, 122] on li "Out for Delivery" at bounding box center [499, 124] width 59 height 6
click at [474, 123] on input "Out for Delivery" at bounding box center [474, 124] width 4 height 4
checkbox input "false"
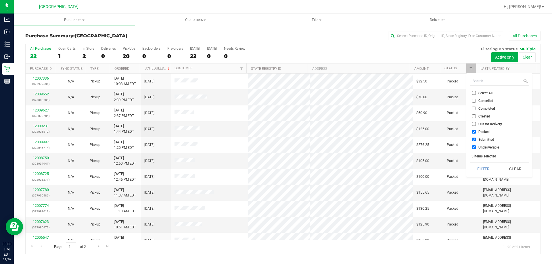
click at [475, 132] on input "Packed" at bounding box center [474, 132] width 4 height 4
checkbox input "false"
click at [476, 149] on input "Undeliverable" at bounding box center [474, 147] width 4 height 4
checkbox input "false"
drag, startPoint x: 481, startPoint y: 165, endPoint x: 476, endPoint y: 171, distance: 7.3
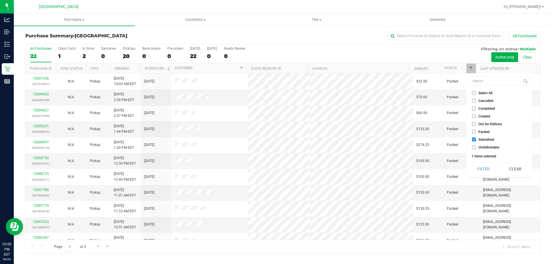
click at [481, 165] on button "Filter" at bounding box center [484, 169] width 28 height 13
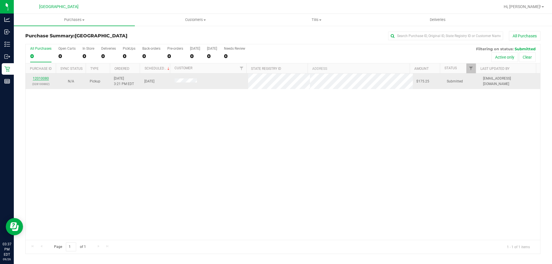
click at [44, 80] on link "12010080" at bounding box center [41, 78] width 16 height 4
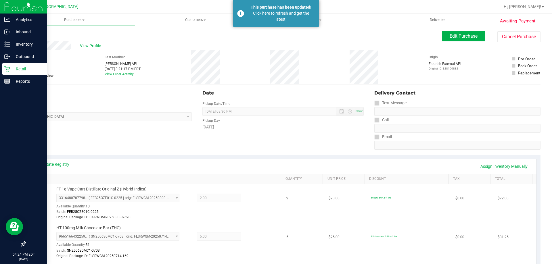
click at [22, 71] on p "Retail" at bounding box center [27, 69] width 35 height 7
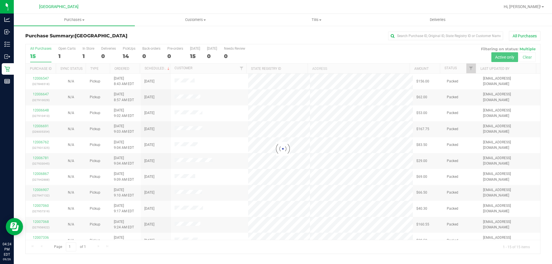
click at [472, 69] on div at bounding box center [283, 149] width 515 height 210
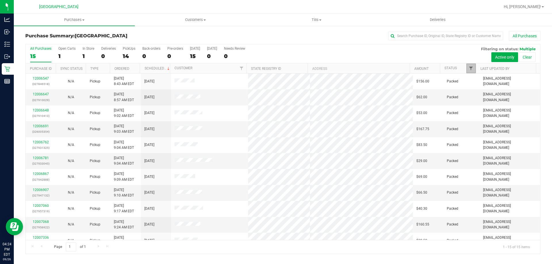
click at [470, 70] on span "Filter" at bounding box center [471, 68] width 5 height 5
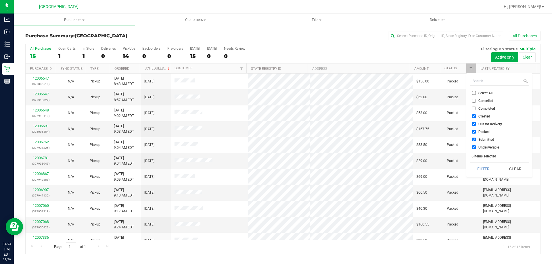
click at [475, 117] on input "Created" at bounding box center [474, 116] width 4 height 4
checkbox input "false"
click at [475, 125] on input "Out for Delivery" at bounding box center [474, 124] width 4 height 4
checkbox input "false"
click at [473, 133] on input "Packed" at bounding box center [474, 132] width 4 height 4
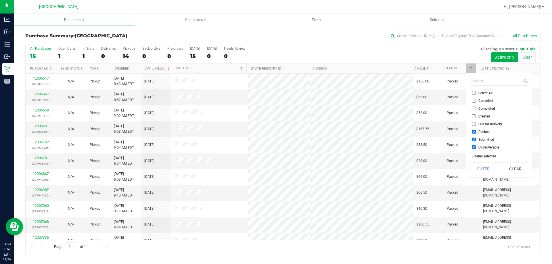
checkbox input "false"
click at [472, 148] on input "Undeliverable" at bounding box center [474, 147] width 4 height 4
checkbox input "false"
click at [483, 168] on button "Filter" at bounding box center [484, 169] width 28 height 13
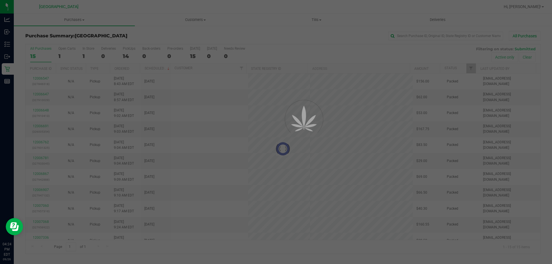
checkbox input "true"
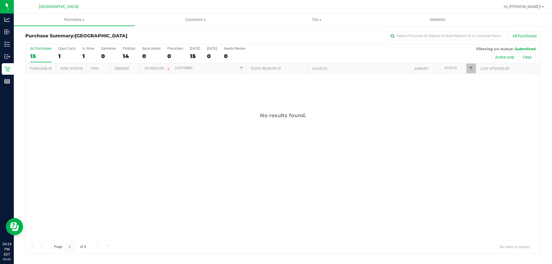
drag, startPoint x: 474, startPoint y: 70, endPoint x: 471, endPoint y: 95, distance: 25.5
click at [474, 70] on div "Purchase ID Sync Status Type Ordered Scheduled Customer State Registry ID Addre…" at bounding box center [281, 69] width 511 height 10
click at [471, 68] on span "Filter" at bounding box center [471, 68] width 5 height 5
click at [371, 170] on div "No results found." at bounding box center [283, 176] width 515 height 205
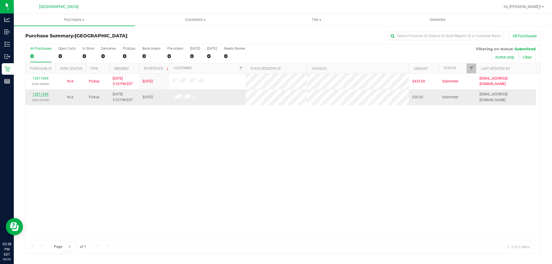
click at [37, 95] on link "12011345" at bounding box center [40, 94] width 16 height 4
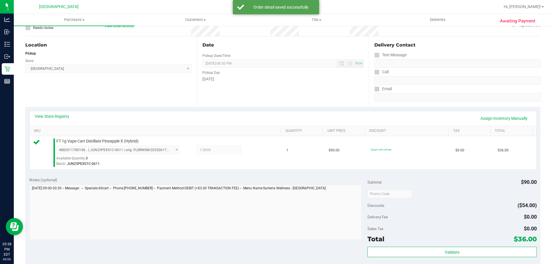
scroll to position [201, 0]
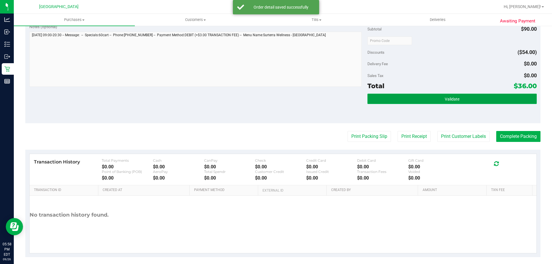
click at [435, 100] on button "Validate" at bounding box center [451, 99] width 169 height 10
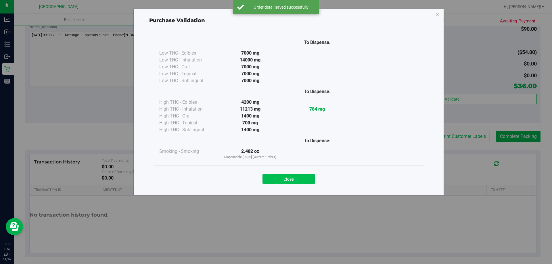
click at [292, 177] on button "Close" at bounding box center [289, 179] width 52 height 10
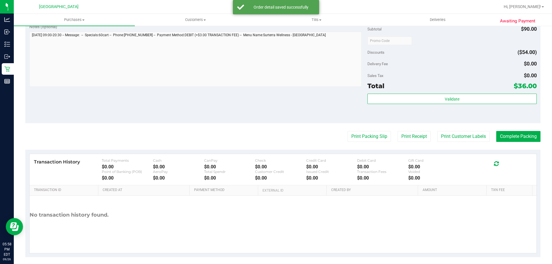
click at [360, 131] on purchase-details "Back Edit Purchase Cancel Purchase View Profile # 12011345 BioTrack ID: - Submi…" at bounding box center [282, 44] width 515 height 428
click at [353, 138] on button "Print Packing Slip" at bounding box center [369, 136] width 43 height 11
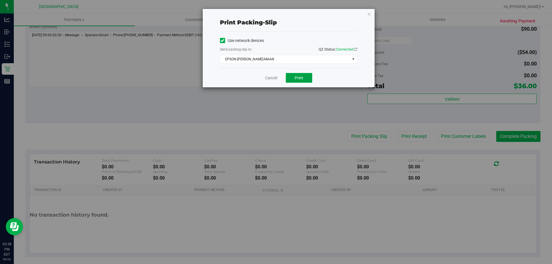
click at [297, 81] on button "Print" at bounding box center [299, 78] width 26 height 10
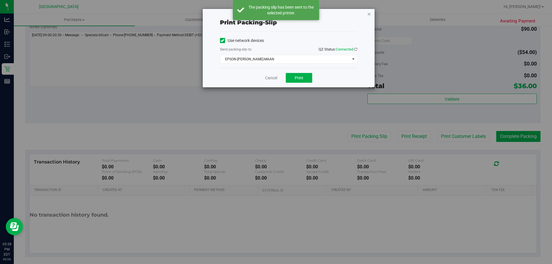
click at [368, 14] on icon "button" at bounding box center [369, 13] width 4 height 7
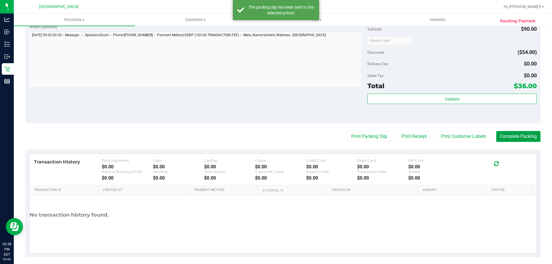
click at [515, 139] on button "Complete Packing" at bounding box center [518, 136] width 44 height 11
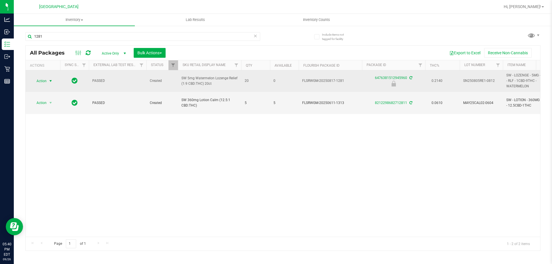
type input "1281"
click at [41, 82] on span "Action" at bounding box center [39, 81] width 16 height 8
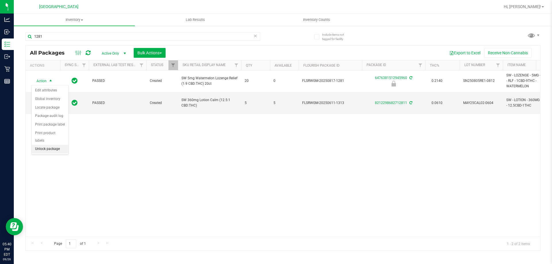
click at [58, 145] on li "Unlock package" at bounding box center [50, 149] width 37 height 9
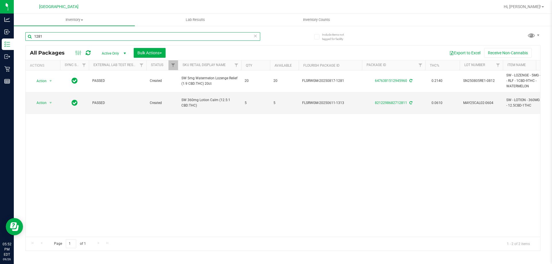
click at [47, 37] on input "1281" at bounding box center [142, 36] width 235 height 9
type input "1"
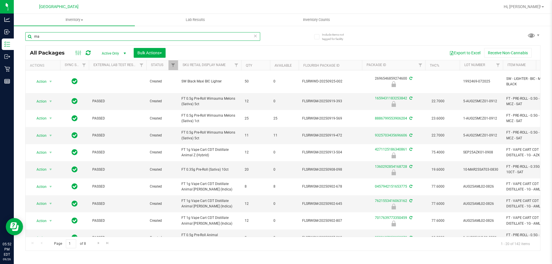
click at [44, 36] on input "ma" at bounding box center [142, 36] width 235 height 9
type input "m"
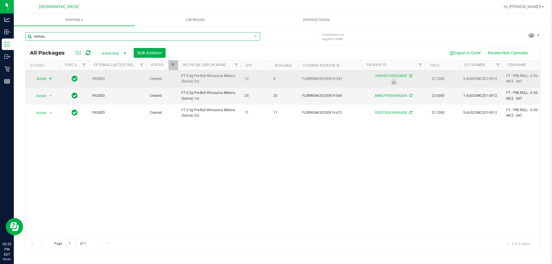
type input "wimau"
click at [50, 80] on span "select" at bounding box center [50, 78] width 5 height 5
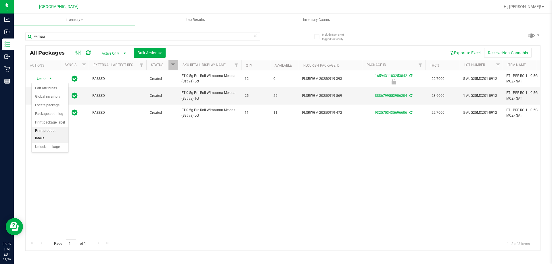
click at [52, 131] on li "Print product labels" at bounding box center [50, 135] width 37 height 16
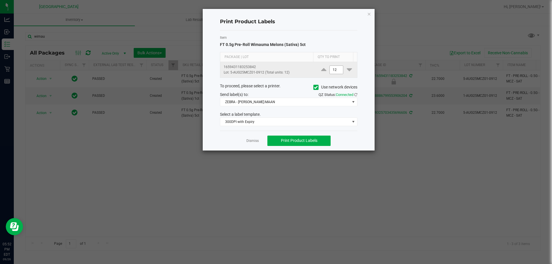
click at [331, 68] on input "12" at bounding box center [336, 70] width 13 height 8
type input "1"
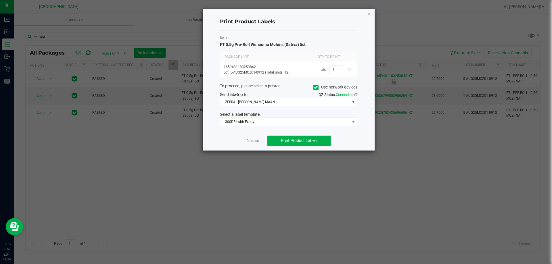
click at [354, 101] on span at bounding box center [353, 102] width 5 height 5
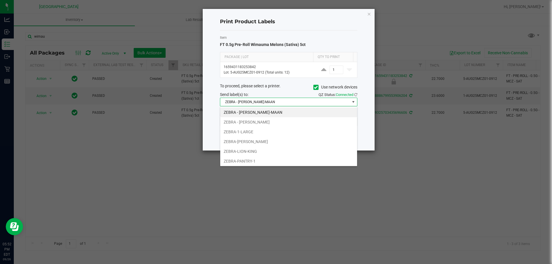
scroll to position [11, 0]
click at [252, 162] on li "ZEBRA-PRODUCT" at bounding box center [288, 160] width 137 height 10
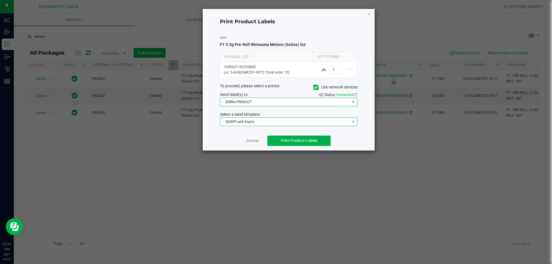
click at [296, 123] on span "300DPI with Expiry" at bounding box center [285, 122] width 130 height 8
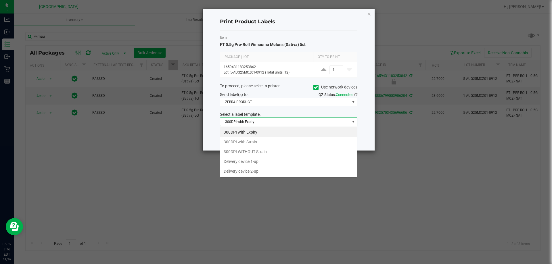
scroll to position [9, 137]
click at [268, 143] on li "300DPI with Strain" at bounding box center [288, 142] width 137 height 10
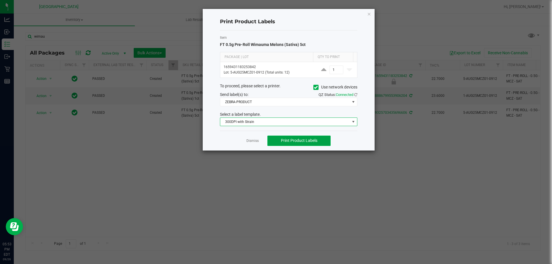
click at [306, 141] on span "Print Product Labels" at bounding box center [299, 140] width 37 height 5
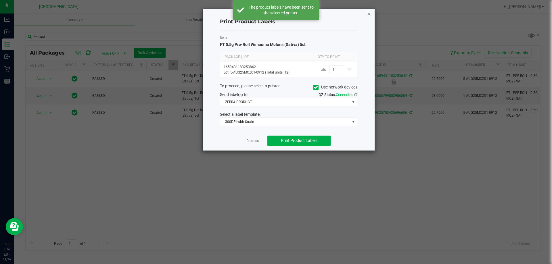
click at [369, 14] on icon "button" at bounding box center [369, 13] width 4 height 7
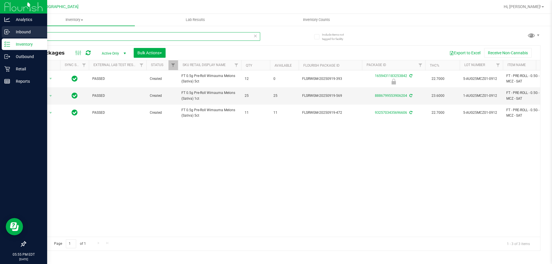
drag, startPoint x: 74, startPoint y: 33, endPoint x: 0, endPoint y: 38, distance: 74.3
click at [0, 35] on div "Analytics Inbound Inventory Outbound Retail Reports 05:55 PM EDT 09/26/2025 09/…" at bounding box center [276, 132] width 552 height 264
type input "9652685095176558"
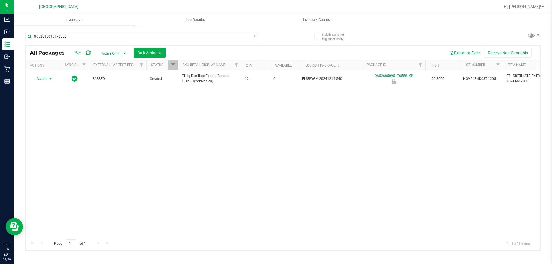
click at [40, 83] on span "Action" at bounding box center [39, 79] width 16 height 8
click at [50, 143] on li "Unlock package" at bounding box center [50, 147] width 37 height 9
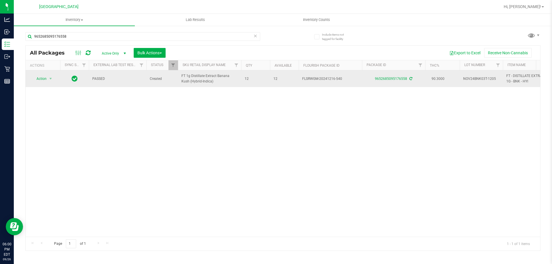
click at [49, 83] on span "select" at bounding box center [50, 79] width 7 height 8
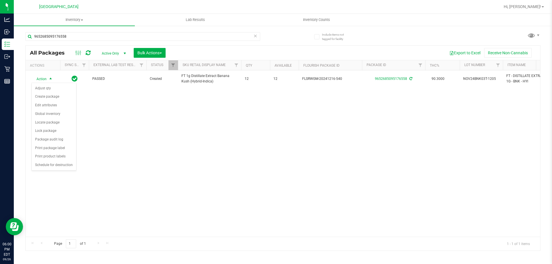
click at [147, 140] on div "Action Action Adjust qty Create package Edit attributes Global inventory Locate…" at bounding box center [283, 153] width 515 height 166
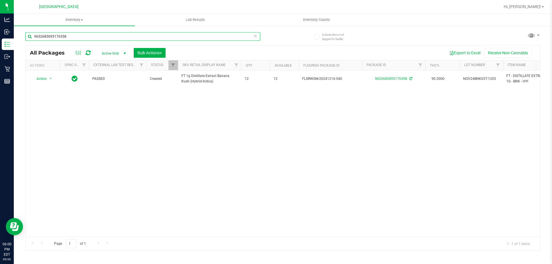
click at [69, 36] on input "9652685095176558" at bounding box center [142, 36] width 235 height 9
type input "9"
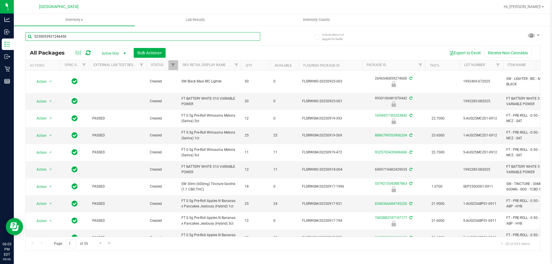
type input "5230053921246456"
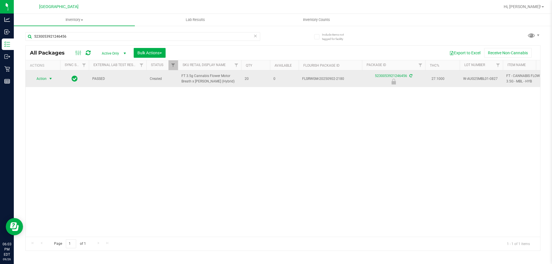
click at [42, 77] on span "Action" at bounding box center [39, 79] width 16 height 8
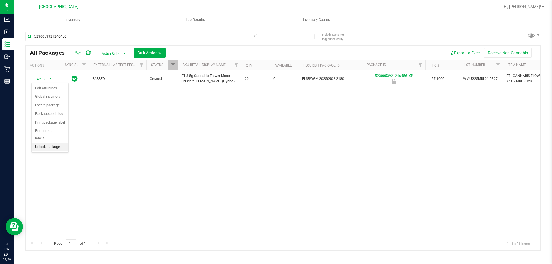
click at [51, 143] on li "Unlock package" at bounding box center [50, 147] width 37 height 9
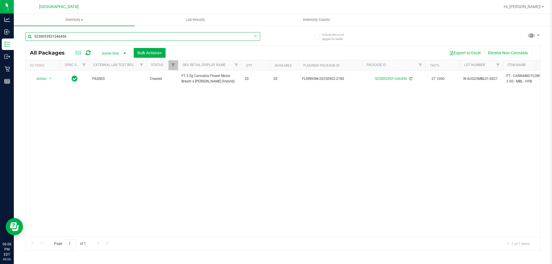
click at [79, 36] on input "5230053921246456" at bounding box center [142, 36] width 235 height 9
type input "5"
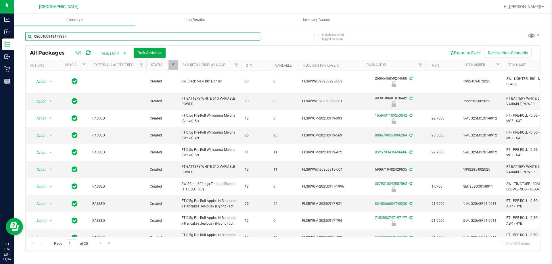
type input "0865400948479397"
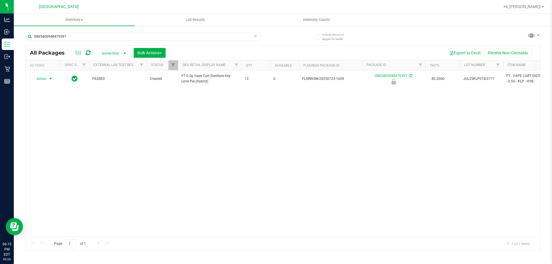
click at [49, 79] on span "select" at bounding box center [50, 78] width 5 height 5
click at [60, 143] on li "Unlock package" at bounding box center [50, 147] width 37 height 9
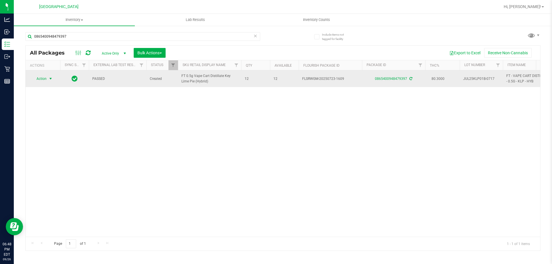
click at [49, 82] on span "select" at bounding box center [50, 79] width 7 height 8
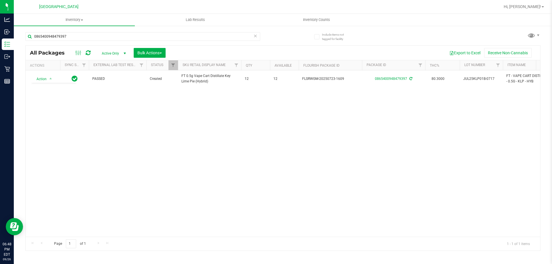
click at [109, 141] on div "Action Action Adjust qty Create package Edit attributes Global inventory Locate…" at bounding box center [283, 153] width 515 height 166
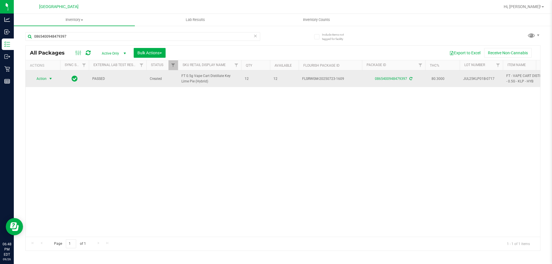
click at [45, 78] on span "Action" at bounding box center [39, 79] width 16 height 8
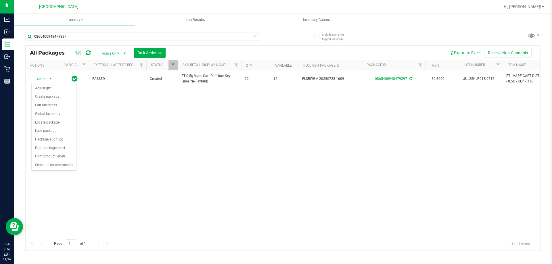
click at [103, 124] on div "Action Action Adjust qty Create package Edit attributes Global inventory Locate…" at bounding box center [283, 153] width 515 height 166
drag, startPoint x: 74, startPoint y: 31, endPoint x: 73, endPoint y: 34, distance: 3.6
click at [74, 32] on div "0865400948479397" at bounding box center [154, 36] width 258 height 18
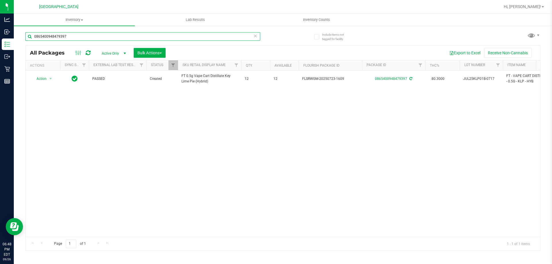
click at [73, 36] on input "0865400948479397" at bounding box center [142, 36] width 235 height 9
type input "0"
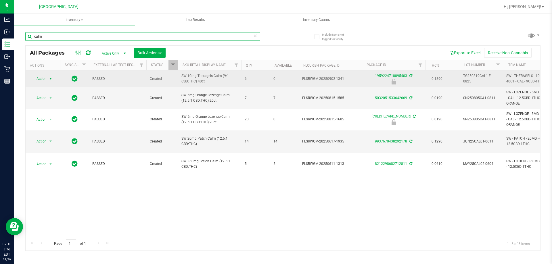
type input "calm"
click at [45, 76] on span "Action" at bounding box center [39, 79] width 16 height 8
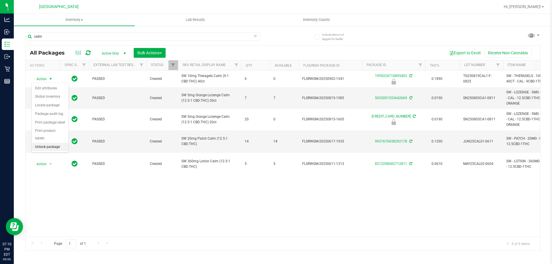
click at [54, 143] on li "Unlock package" at bounding box center [50, 147] width 37 height 9
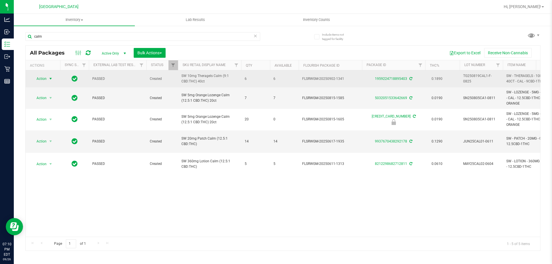
click at [39, 76] on span "Action" at bounding box center [39, 79] width 16 height 8
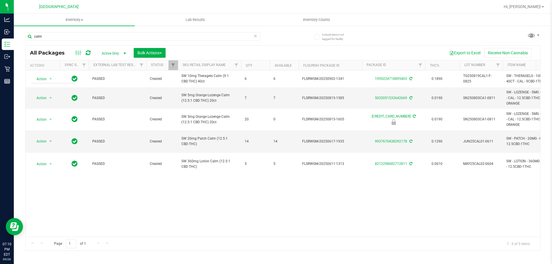
click at [99, 183] on div "Action Action Adjust qty Create package Edit attributes Global inventory Locate…" at bounding box center [283, 153] width 515 height 166
click at [52, 39] on input "calm" at bounding box center [142, 36] width 235 height 9
type input "c"
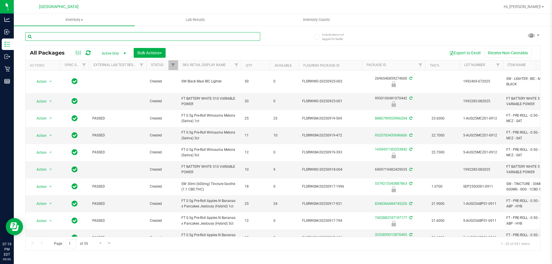
click at [45, 35] on input "text" at bounding box center [142, 36] width 235 height 9
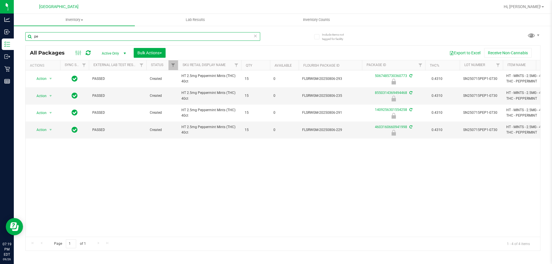
type input "p"
click at [72, 37] on input "SN250715PEP1-0730" at bounding box center [142, 36] width 235 height 9
type input "S"
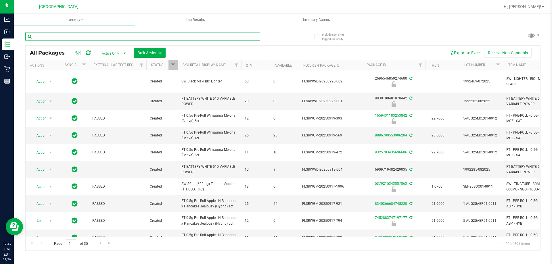
click at [56, 36] on input "text" at bounding box center [142, 36] width 235 height 9
type input "ckz"
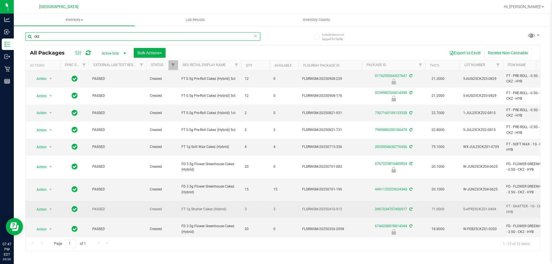
scroll to position [22, 0]
